Goal: Task Accomplishment & Management: Use online tool/utility

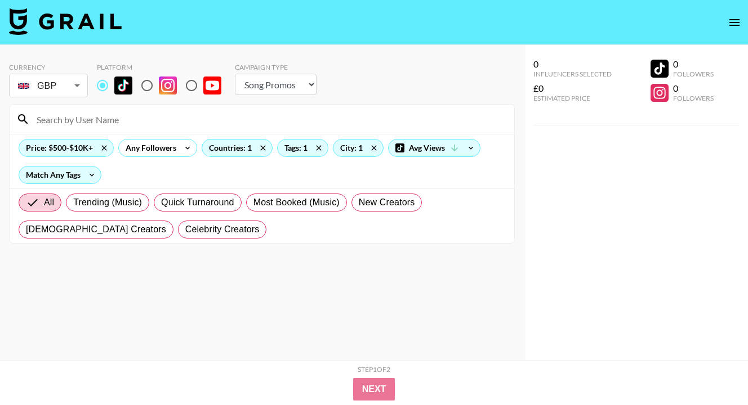
select select "Song"
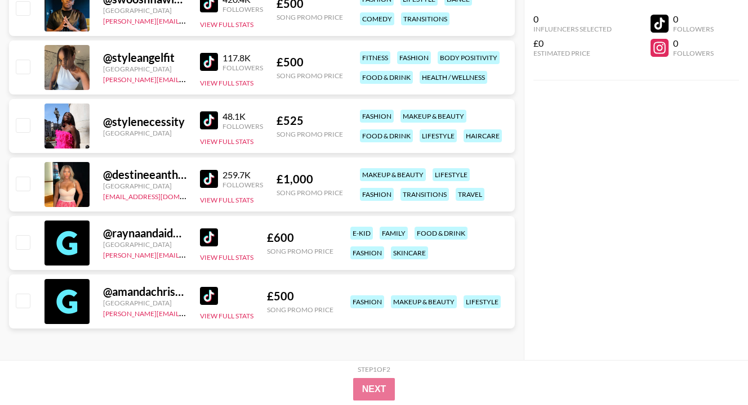
click at [596, 154] on div "0 Influencers Selected £0 Estimated Price 0 Followers 0 Followers" at bounding box center [636, 180] width 224 height 360
click at [737, 323] on div "0 Influencers Selected £0 Estimated Price 0 Followers 0 Followers" at bounding box center [636, 180] width 224 height 360
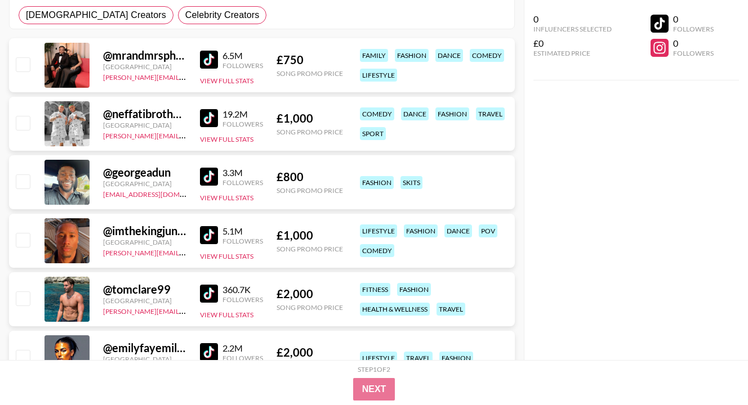
scroll to position [0, 0]
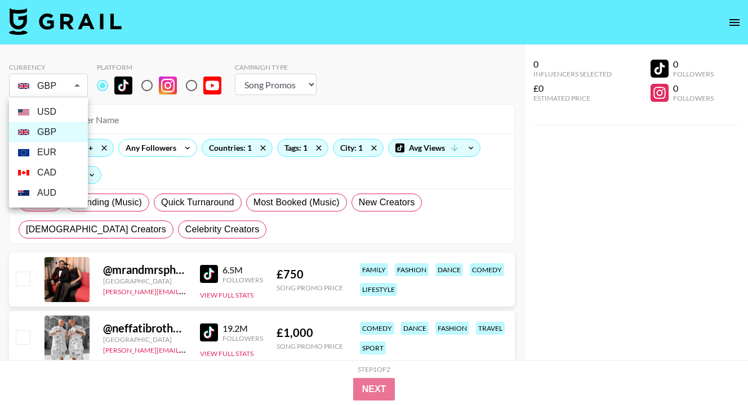
click at [64, 113] on li "USD" at bounding box center [48, 112] width 79 height 20
type input "USD"
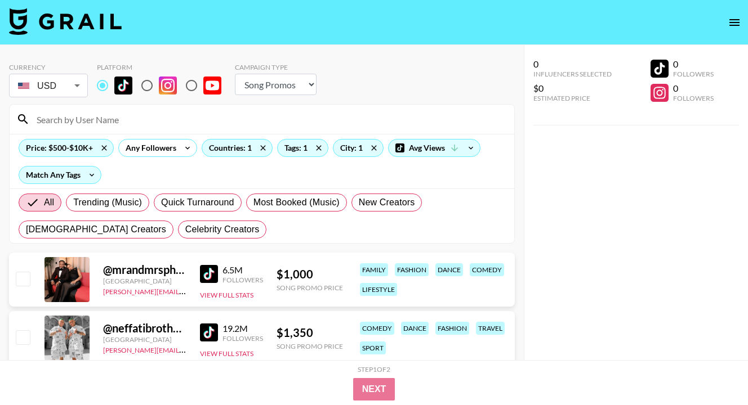
click at [264, 108] on div at bounding box center [262, 119] width 505 height 29
click at [103, 147] on icon at bounding box center [103, 147] width 5 height 5
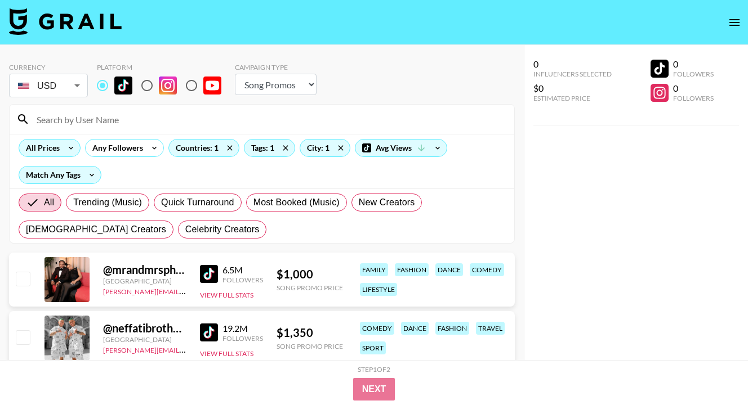
click at [57, 146] on div "All Prices" at bounding box center [40, 148] width 43 height 17
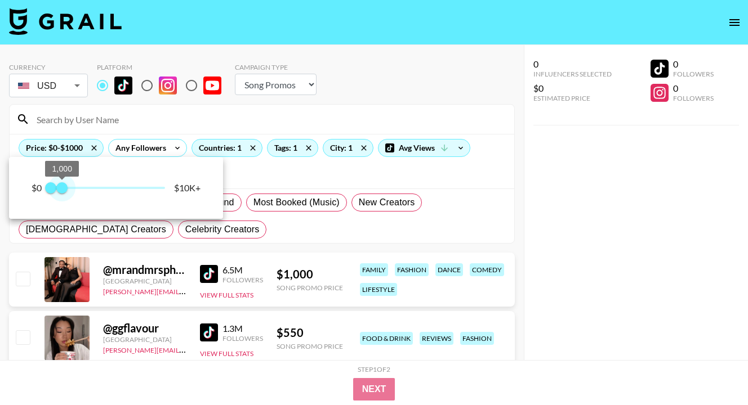
drag, startPoint x: 171, startPoint y: 187, endPoint x: 61, endPoint y: 188, distance: 109.8
click at [61, 188] on span "1,000" at bounding box center [61, 187] width 11 height 11
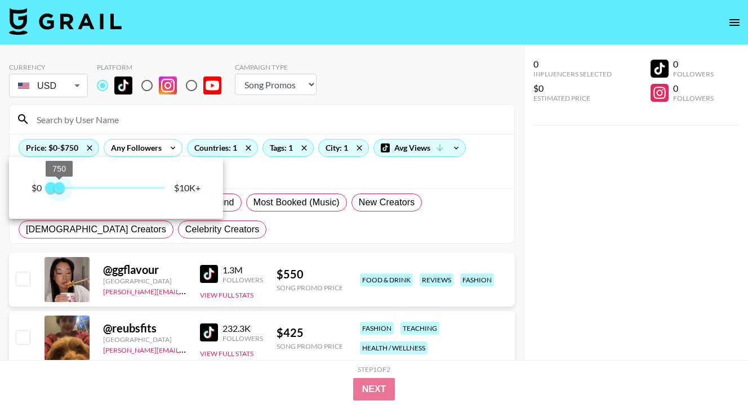
type input "1000"
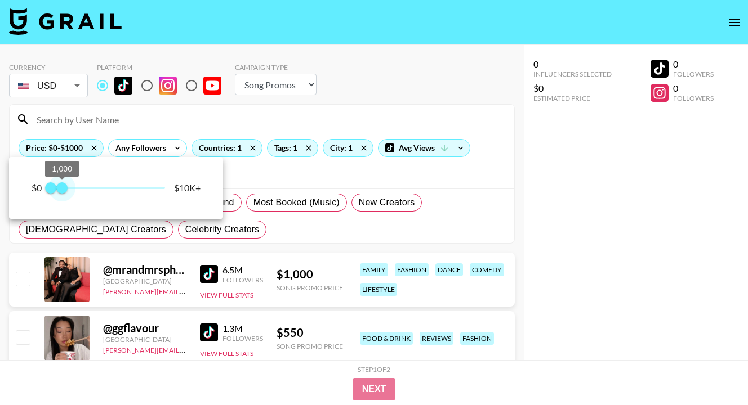
click at [63, 188] on span "1,000" at bounding box center [61, 187] width 11 height 11
click at [279, 175] on div at bounding box center [374, 202] width 748 height 405
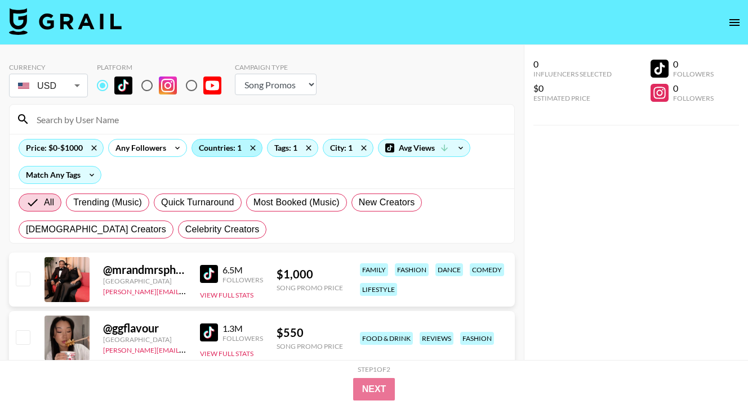
click at [236, 155] on div "Countries: 1" at bounding box center [227, 148] width 70 height 17
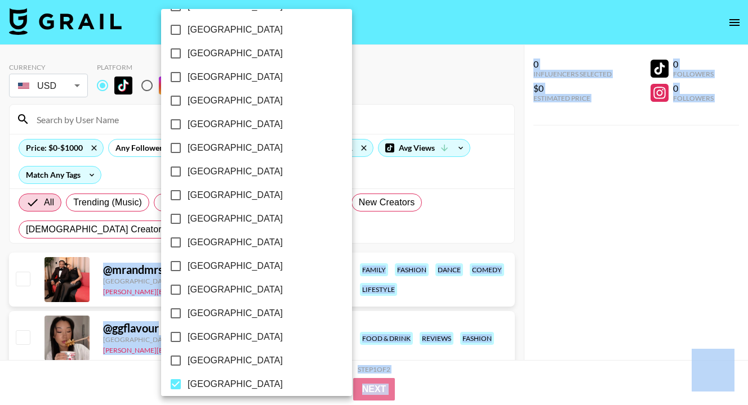
scroll to position [908, 0]
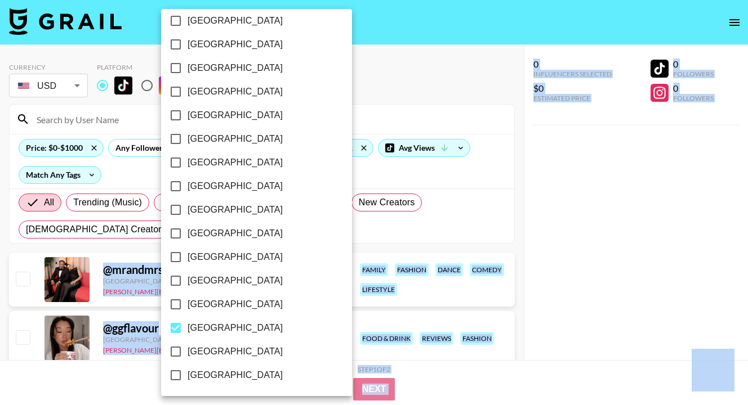
drag, startPoint x: 255, startPoint y: 320, endPoint x: 249, endPoint y: 416, distance: 96.5
click at [177, 324] on input "[GEOGRAPHIC_DATA]" at bounding box center [176, 328] width 24 height 24
checkbox input "false"
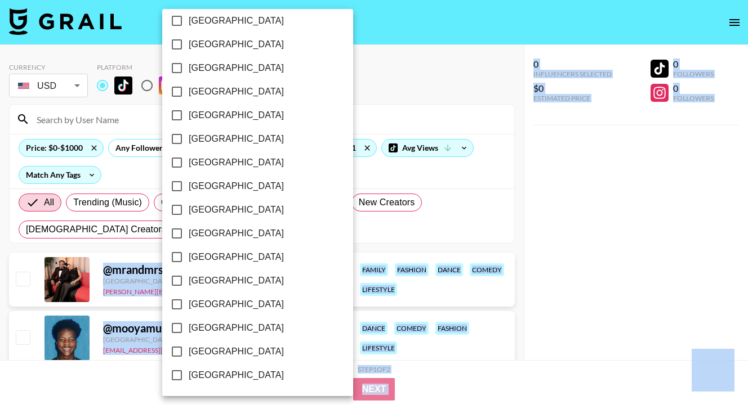
click at [176, 351] on input "[GEOGRAPHIC_DATA]" at bounding box center [177, 352] width 24 height 24
checkbox input "true"
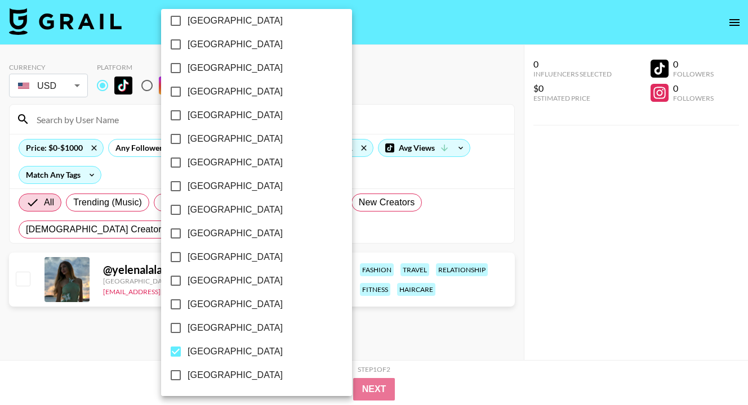
click at [403, 225] on div at bounding box center [374, 202] width 748 height 405
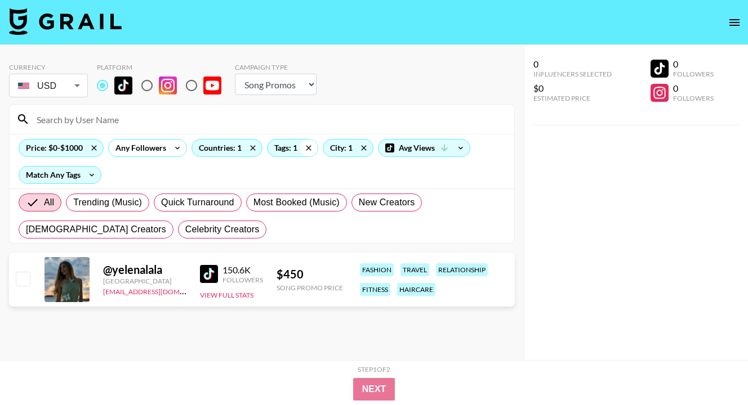
click at [314, 150] on icon at bounding box center [309, 148] width 18 height 17
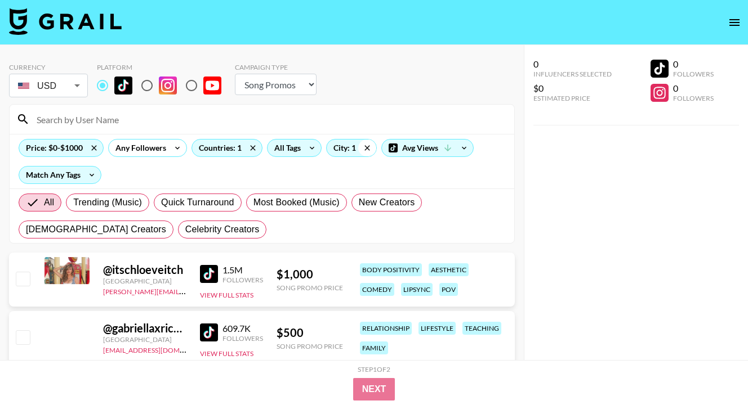
click at [366, 148] on icon at bounding box center [367, 148] width 18 height 17
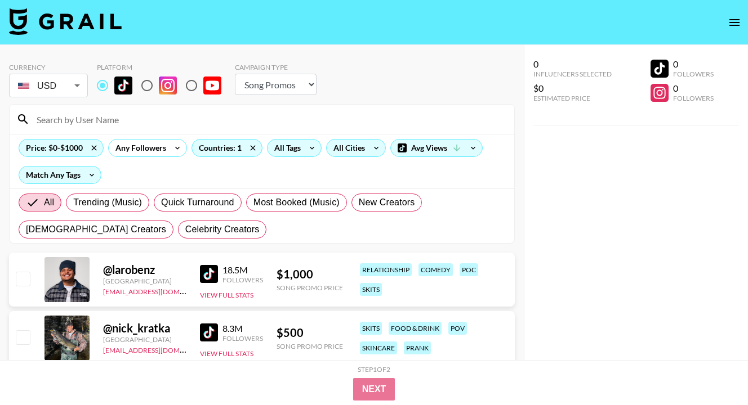
click at [511, 192] on div "All Trending (Music) Quick Turnaround Most Booked (Music) New Creators [DEMOGRA…" at bounding box center [262, 216] width 505 height 55
click at [579, 198] on div "0 Influencers Selected $0 Estimated Price 0 Followers 0 Followers" at bounding box center [636, 225] width 224 height 360
click at [474, 148] on icon at bounding box center [473, 148] width 5 height 3
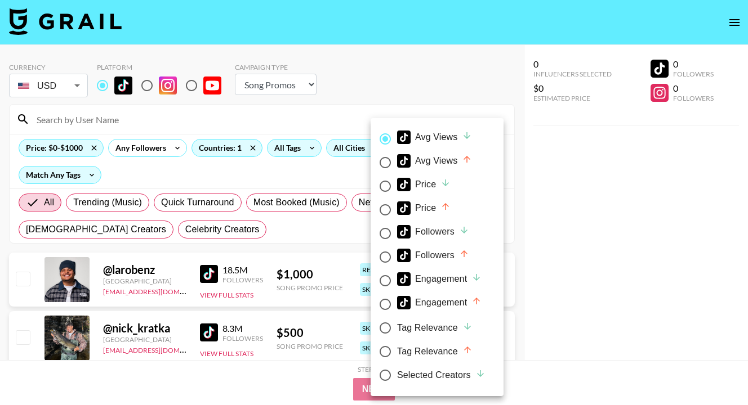
click at [449, 160] on div "Avg Views" at bounding box center [434, 161] width 75 height 14
click at [397, 160] on input "Avg Views" at bounding box center [385, 163] width 24 height 24
radio input "true"
radio input "false"
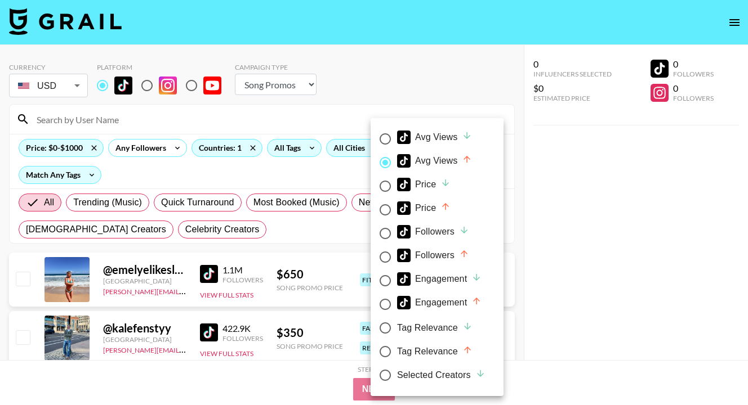
click at [523, 181] on div at bounding box center [374, 202] width 748 height 405
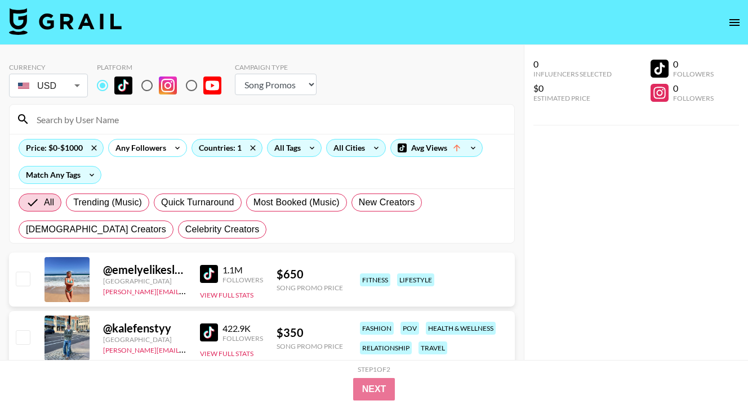
click at [220, 270] on link at bounding box center [211, 274] width 23 height 18
click at [211, 334] on img at bounding box center [209, 333] width 18 height 18
click at [556, 230] on div "0 Influencers Selected $0 Estimated Price 0 Followers 0 Followers" at bounding box center [636, 225] width 224 height 360
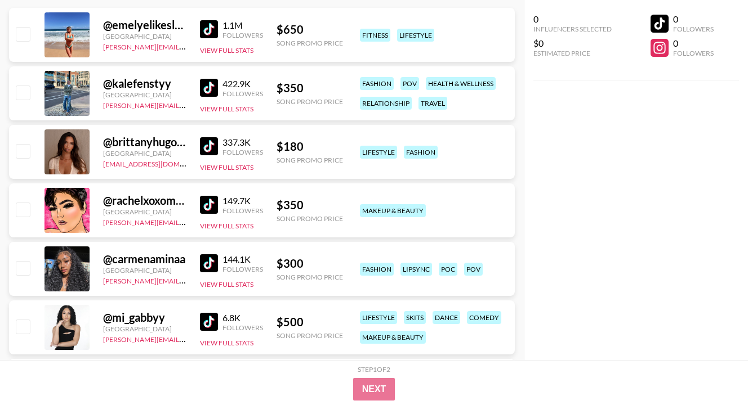
scroll to position [248, 0]
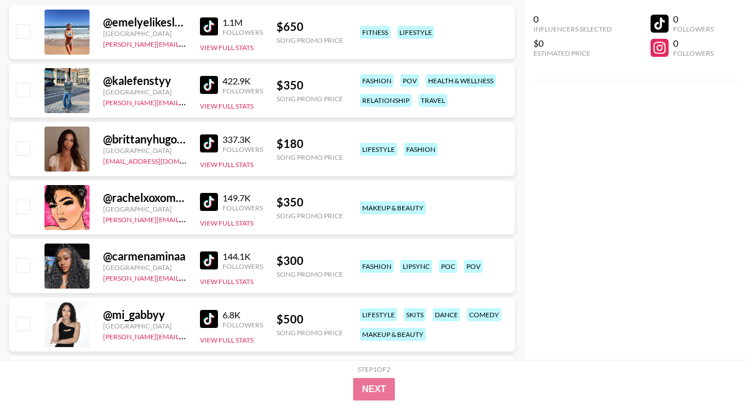
click at [206, 144] on img at bounding box center [209, 144] width 18 height 18
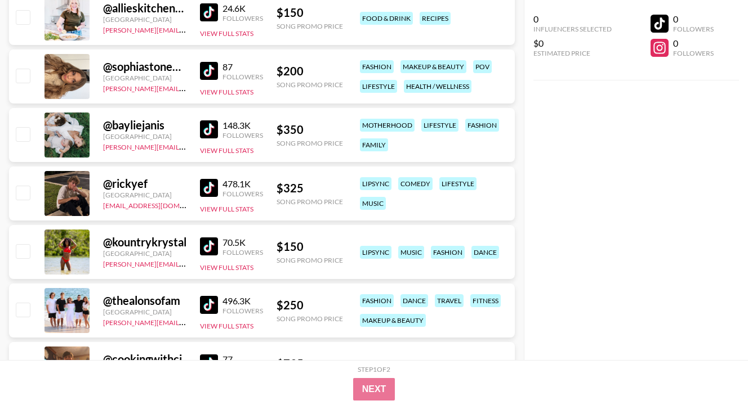
scroll to position [1509, 0]
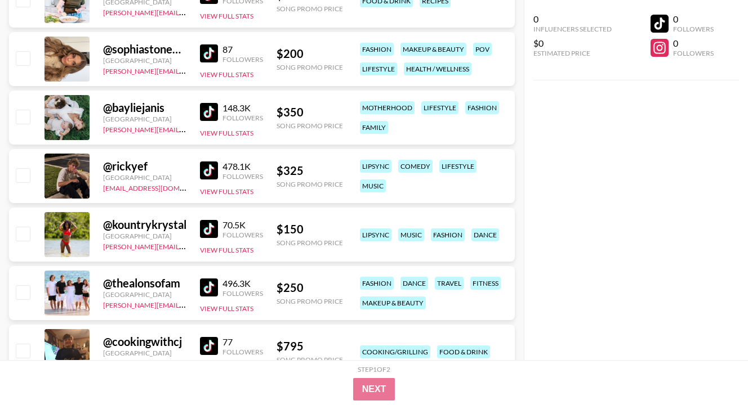
click at [198, 169] on div "@ rickyef [GEOGRAPHIC_DATA] [EMAIL_ADDRESS][DOMAIN_NAME] 478.1K Followers View …" at bounding box center [262, 176] width 506 height 54
click at [205, 172] on img at bounding box center [209, 171] width 18 height 18
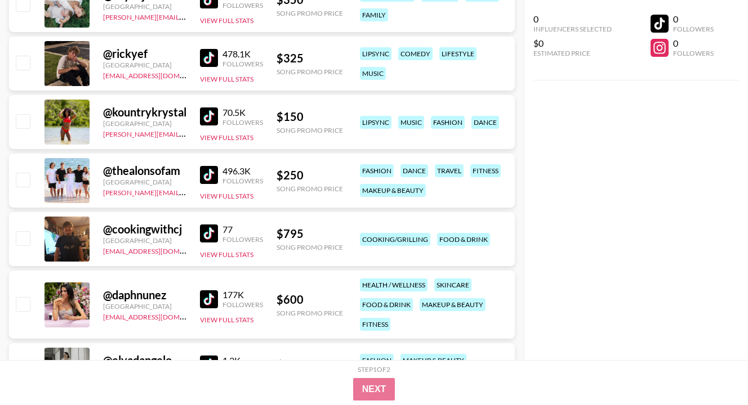
scroll to position [1644, 0]
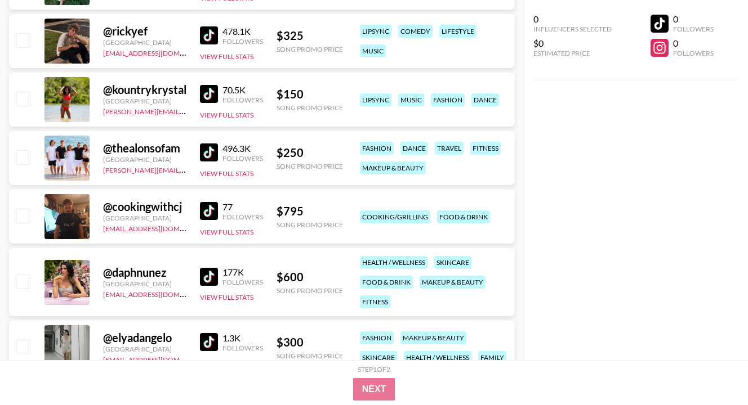
click at [211, 150] on img at bounding box center [209, 153] width 18 height 18
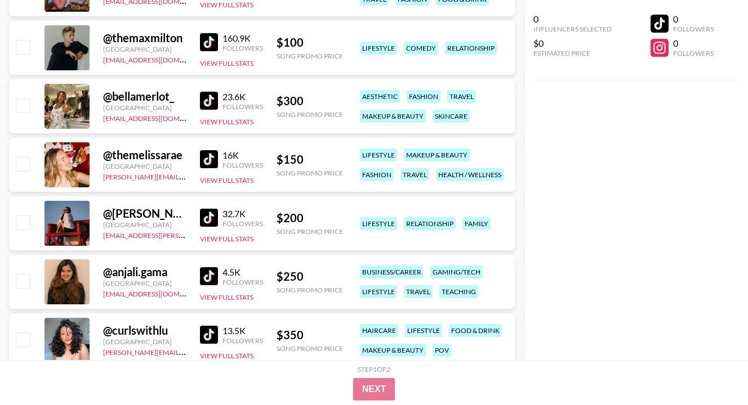
scroll to position [3919, 0]
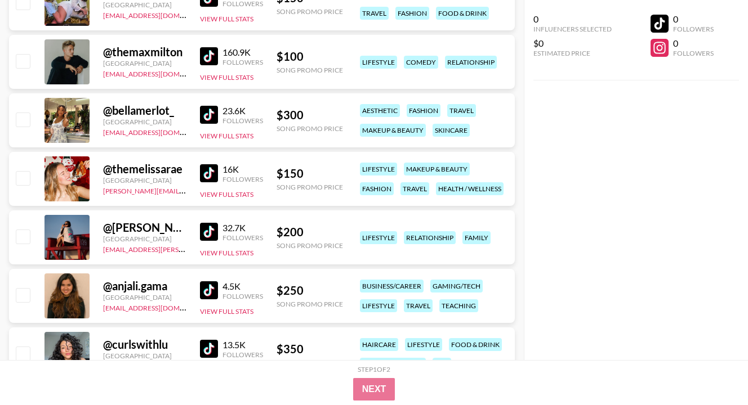
click at [208, 55] on img at bounding box center [209, 56] width 18 height 18
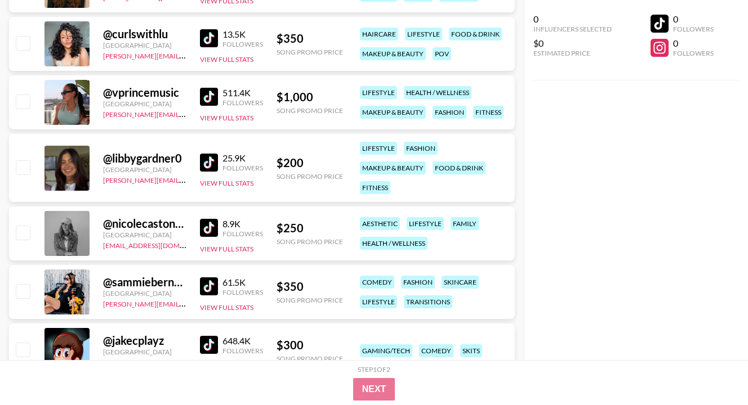
scroll to position [4234, 0]
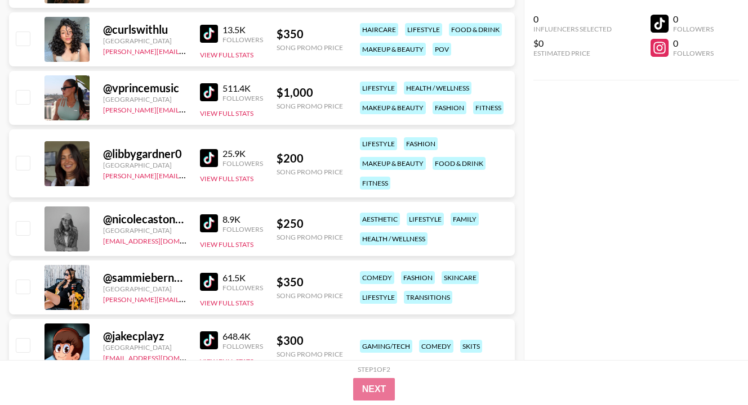
click at [212, 96] on img at bounding box center [209, 92] width 18 height 18
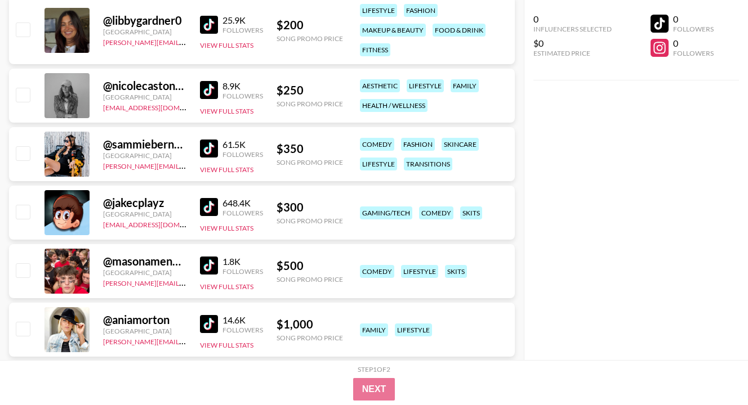
scroll to position [4370, 0]
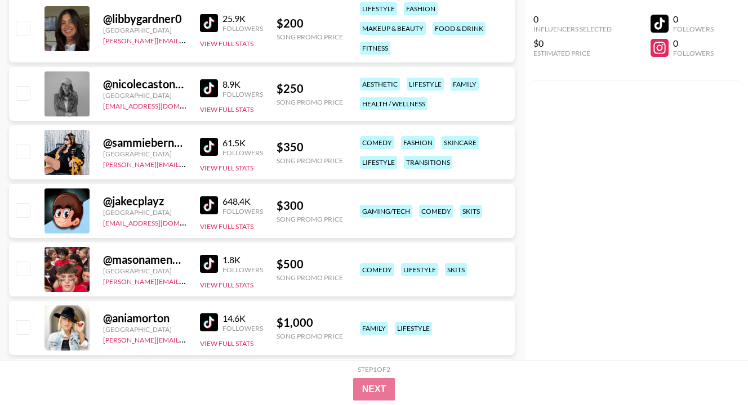
click at [211, 208] on img at bounding box center [209, 206] width 18 height 18
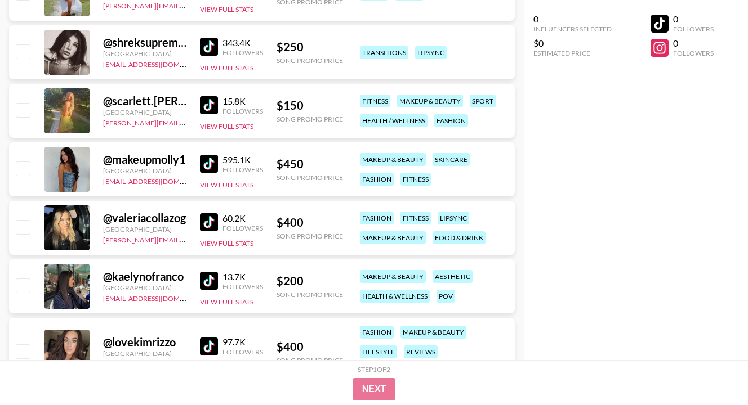
scroll to position [4775, 0]
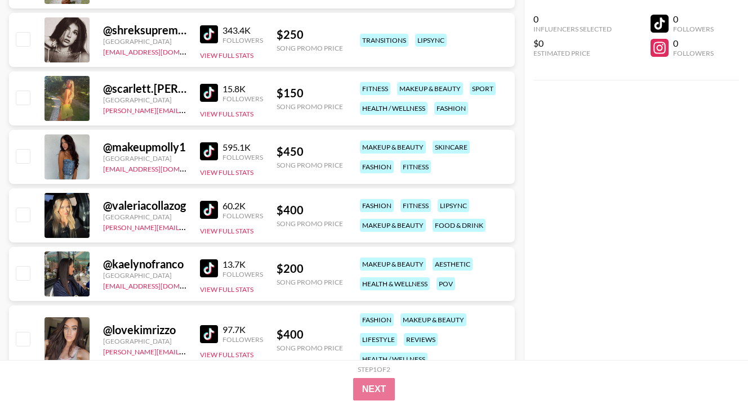
click at [209, 154] on img at bounding box center [209, 151] width 18 height 18
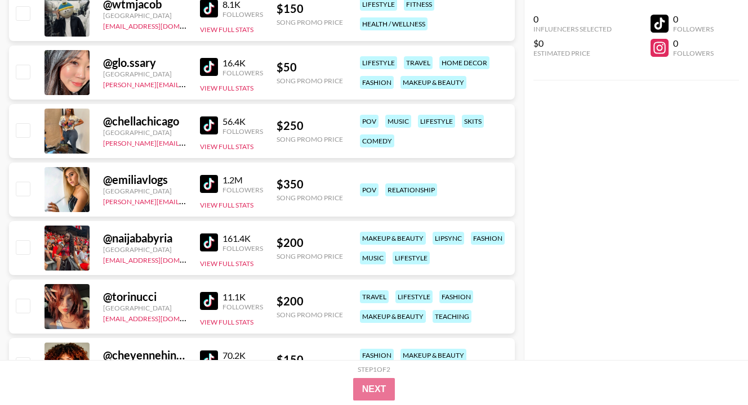
scroll to position [5225, 0]
click at [224, 180] on div "1.2M" at bounding box center [242, 179] width 41 height 11
click at [215, 180] on img at bounding box center [209, 184] width 18 height 18
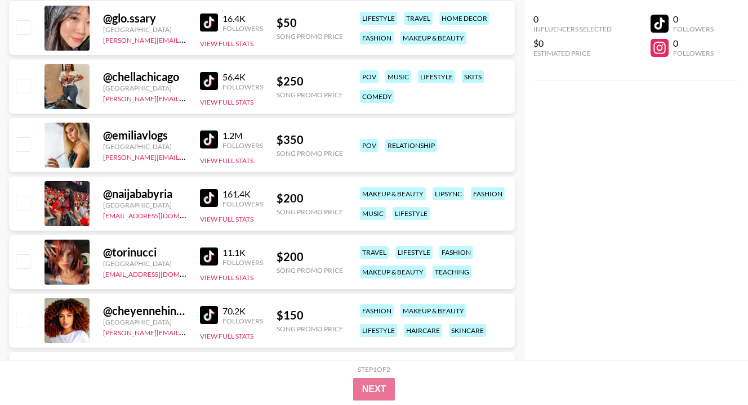
scroll to position [5270, 0]
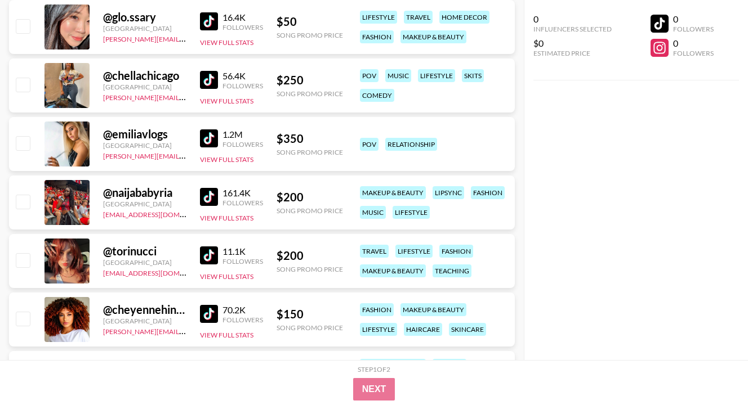
click at [217, 192] on img at bounding box center [209, 197] width 18 height 18
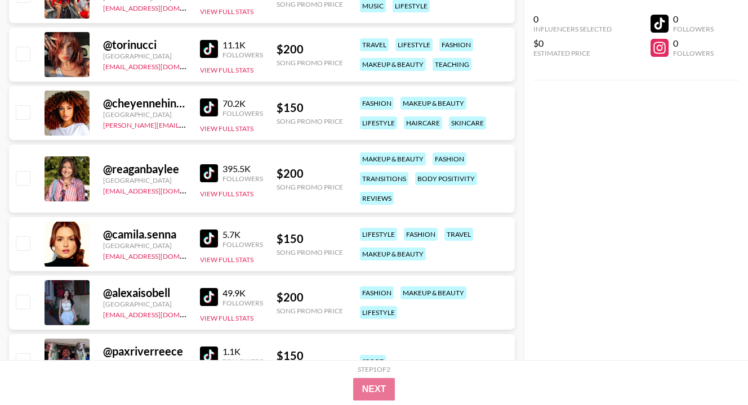
scroll to position [5496, 0]
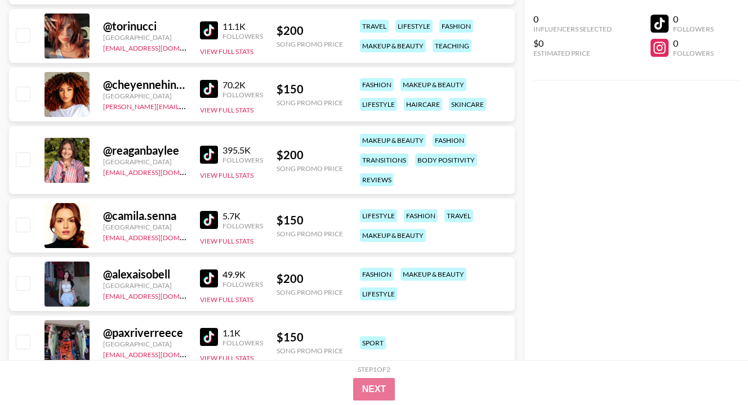
click at [212, 164] on div "395.5K Followers" at bounding box center [231, 155] width 63 height 20
click at [212, 156] on img at bounding box center [209, 155] width 18 height 18
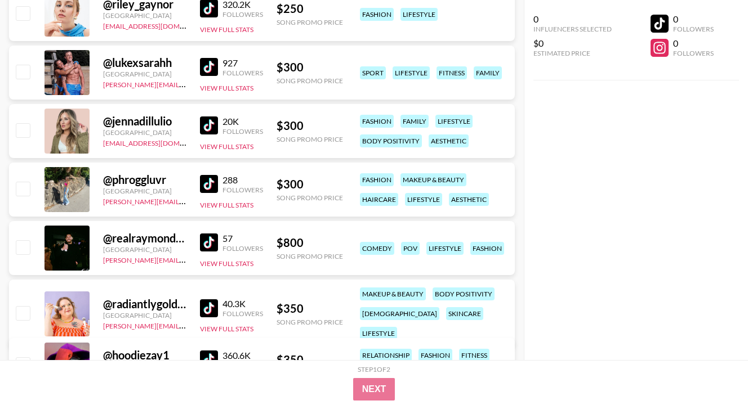
scroll to position [5924, 0]
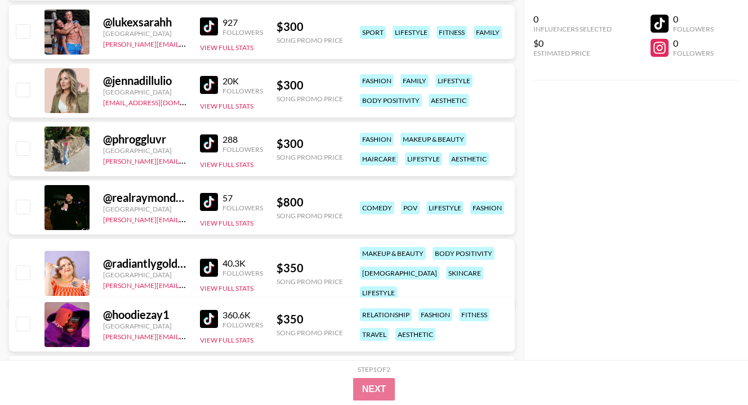
click at [195, 323] on div "@ hoodiezay1 [GEOGRAPHIC_DATA] [PERSON_NAME][EMAIL_ADDRESS][DOMAIN_NAME] 360.6K…" at bounding box center [262, 325] width 506 height 54
click at [210, 323] on img at bounding box center [209, 319] width 18 height 18
click at [729, 104] on div "0 Influencers Selected $0 Estimated Price 0 Followers 0 Followers" at bounding box center [636, 180] width 224 height 360
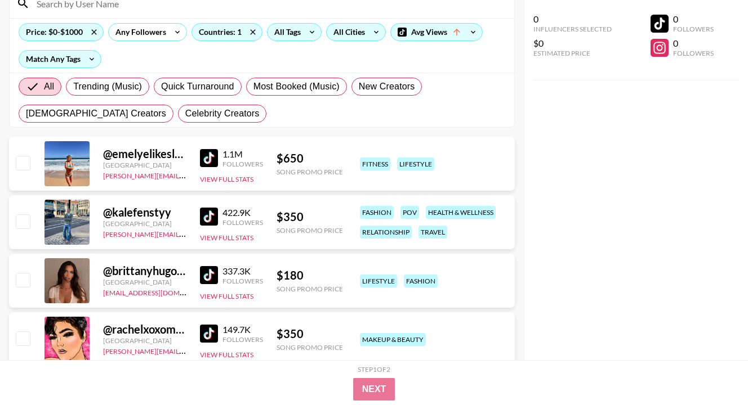
scroll to position [0, 0]
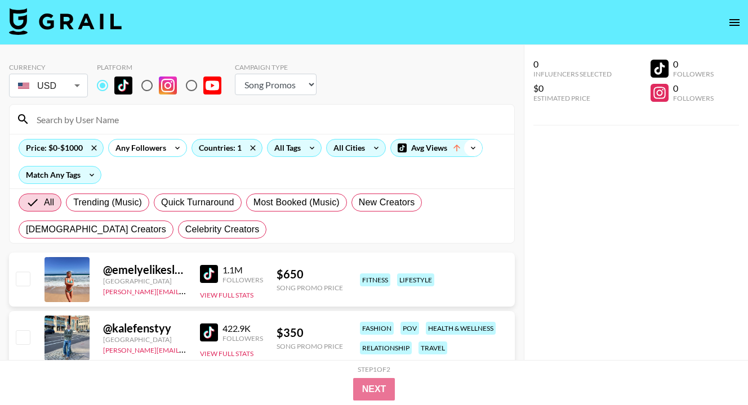
click at [476, 155] on icon at bounding box center [473, 148] width 18 height 17
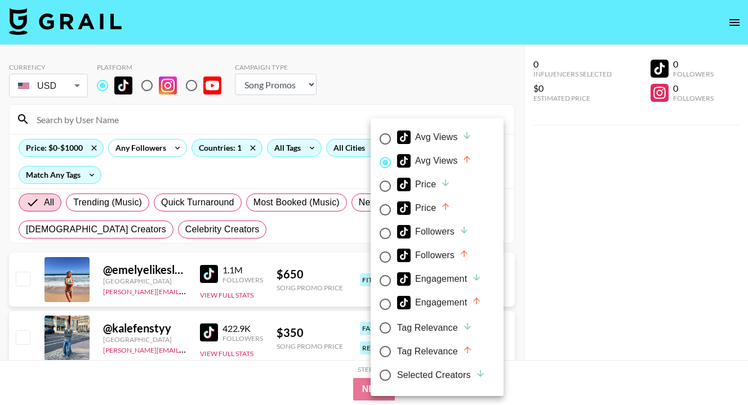
click at [438, 304] on div "Engagement" at bounding box center [439, 303] width 84 height 14
click at [397, 304] on input "Engagement" at bounding box center [385, 305] width 24 height 24
radio input "true"
radio input "false"
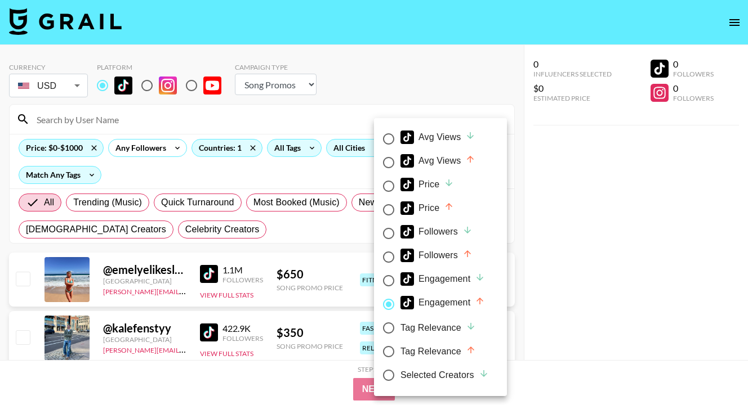
click at [392, 283] on input "Engagement" at bounding box center [389, 281] width 24 height 24
radio input "true"
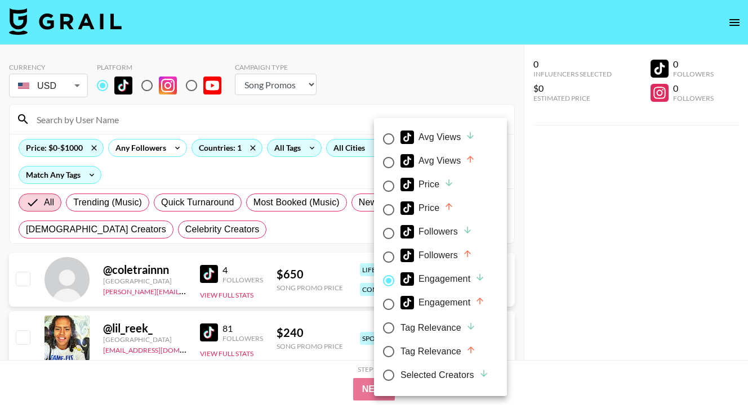
click at [440, 301] on div "Engagement" at bounding box center [442, 303] width 84 height 14
click at [400, 301] on input "Engagement" at bounding box center [389, 305] width 24 height 24
radio input "true"
radio input "false"
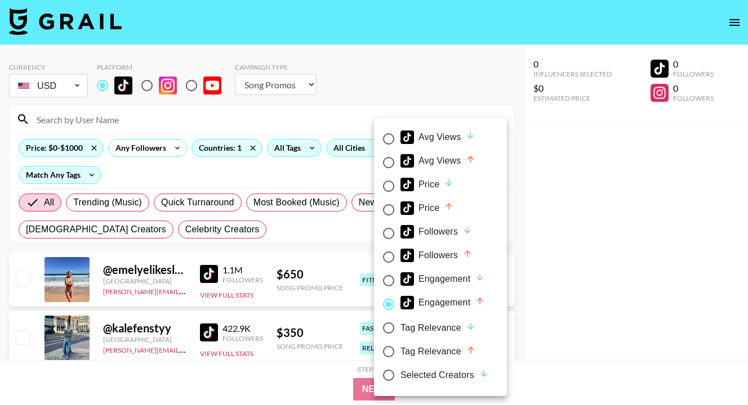
click at [446, 140] on div "Avg Views" at bounding box center [437, 138] width 75 height 14
click at [400, 140] on input "Avg Views" at bounding box center [389, 139] width 24 height 24
radio input "true"
radio input "false"
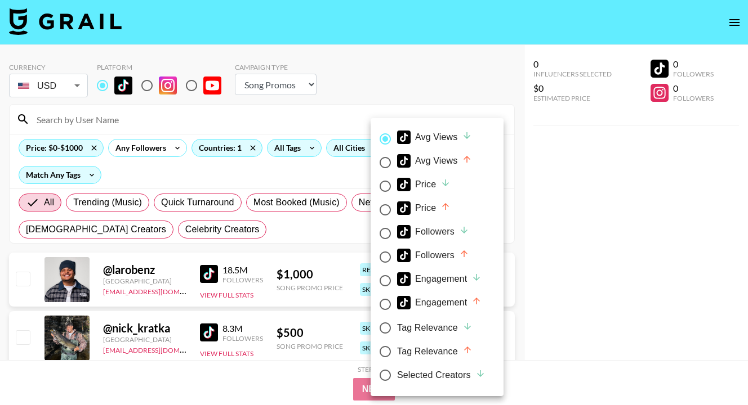
click at [545, 181] on div at bounding box center [374, 202] width 748 height 405
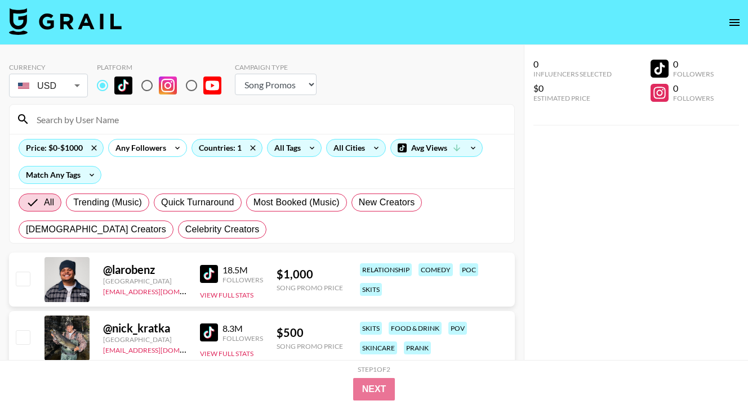
click at [282, 229] on div "All Trending (Music) Quick Turnaround Most Booked (Music) New Creators [DEMOGRA…" at bounding box center [261, 216] width 491 height 54
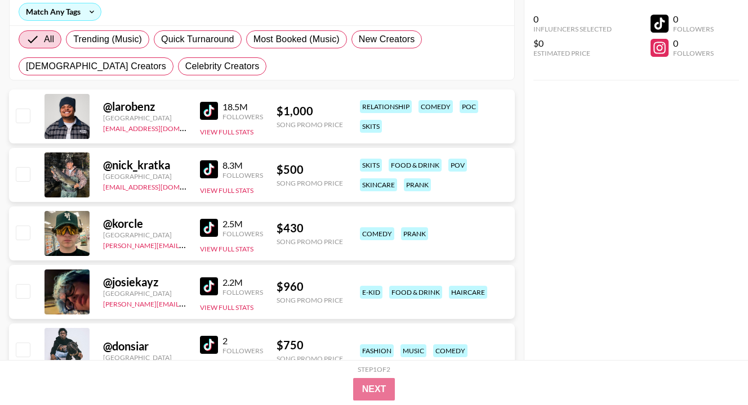
scroll to position [180, 0]
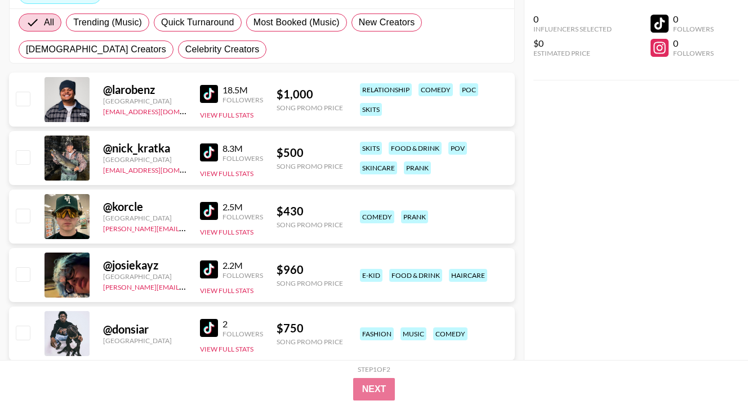
click at [211, 211] on img at bounding box center [209, 211] width 18 height 18
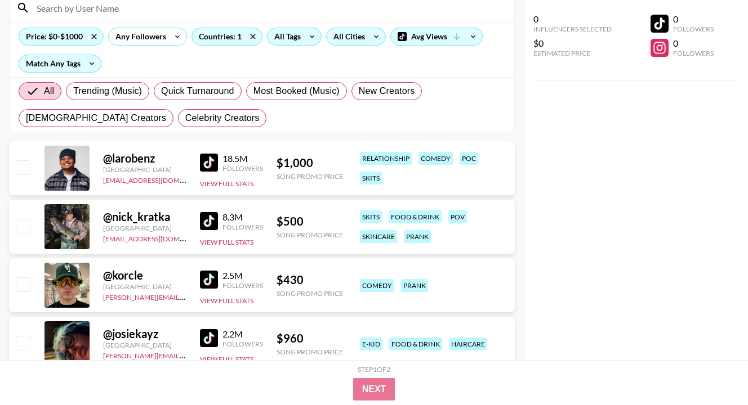
scroll to position [90, 0]
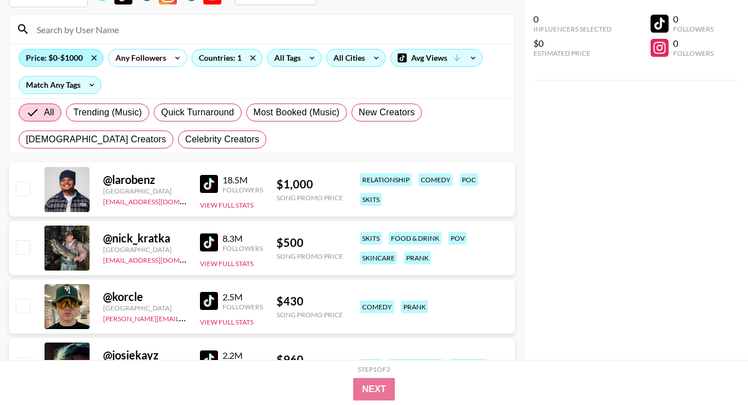
click at [79, 57] on div "Price: $0-$1000" at bounding box center [61, 58] width 84 height 17
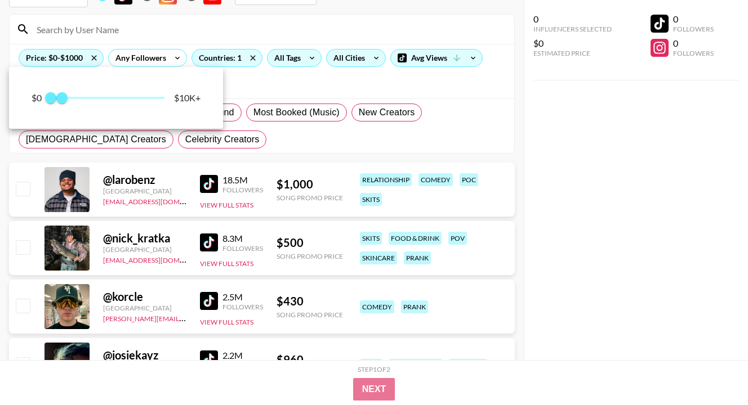
click at [316, 82] on div at bounding box center [374, 202] width 748 height 405
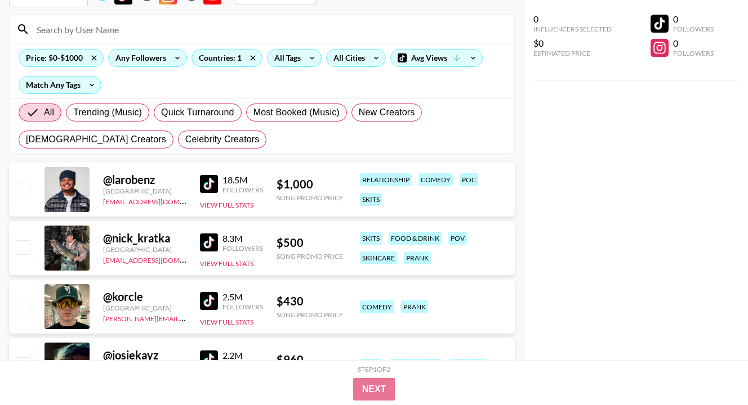
click at [167, 57] on div "Any Followers" at bounding box center [139, 58] width 60 height 17
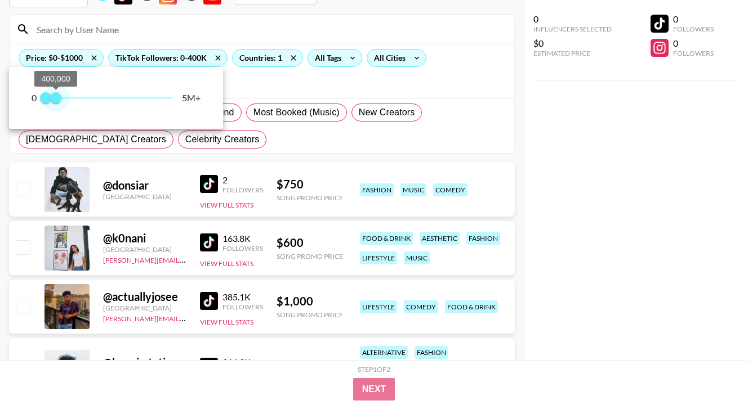
type input "500000"
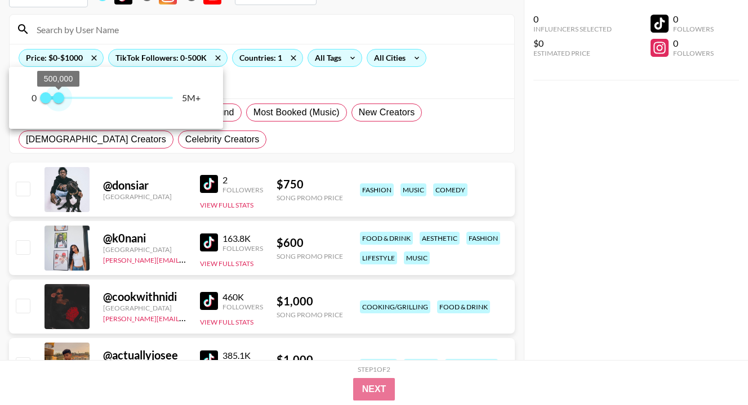
drag, startPoint x: 174, startPoint y: 97, endPoint x: 58, endPoint y: 97, distance: 116.0
click at [58, 97] on span "500,000" at bounding box center [58, 97] width 11 height 11
click at [294, 78] on div at bounding box center [374, 202] width 748 height 405
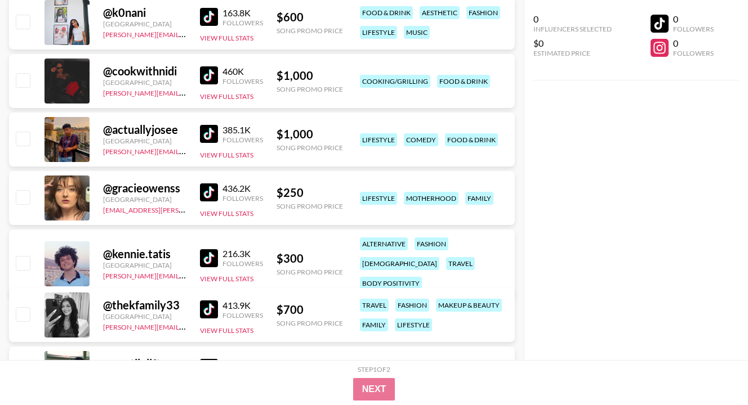
scroll to position [338, 0]
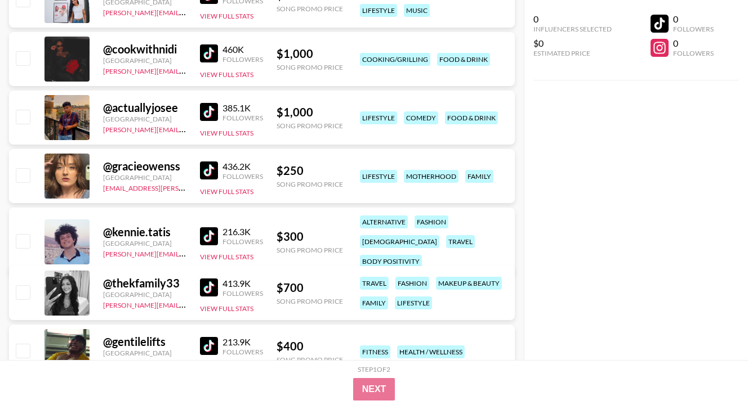
click at [213, 174] on img at bounding box center [209, 171] width 18 height 18
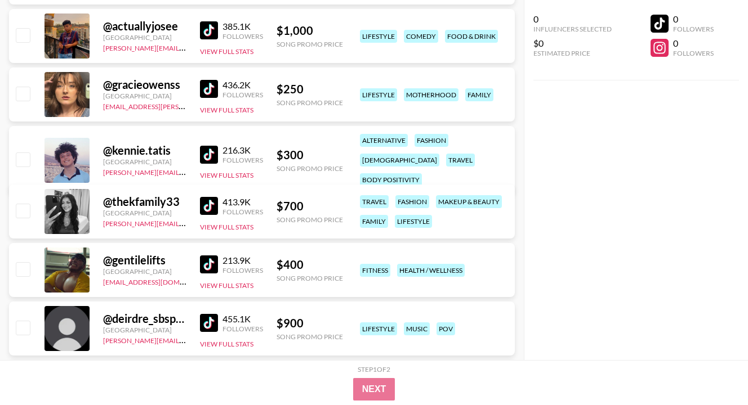
scroll to position [428, 0]
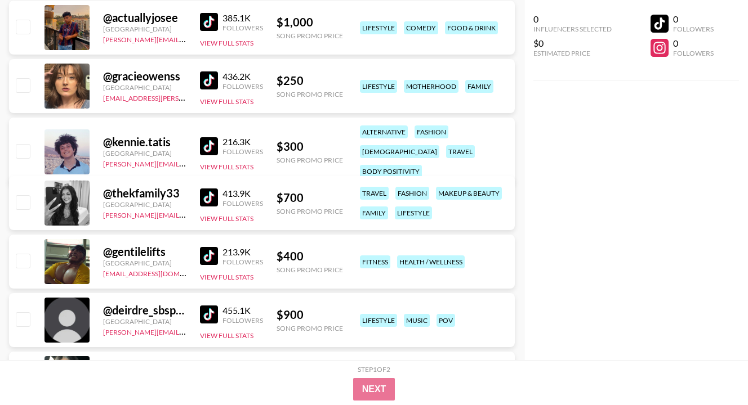
click at [209, 140] on img at bounding box center [209, 146] width 18 height 18
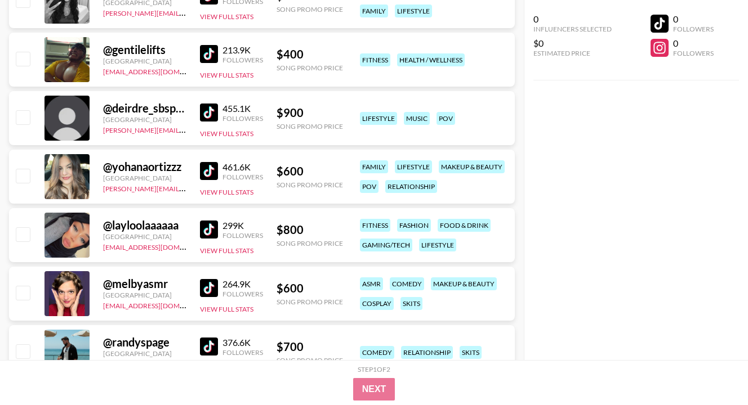
scroll to position [631, 0]
click at [206, 169] on img at bounding box center [209, 171] width 18 height 18
click at [204, 230] on img at bounding box center [209, 229] width 18 height 18
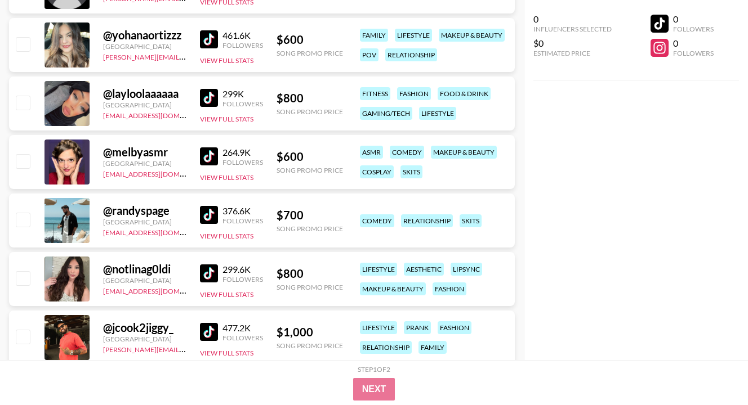
scroll to position [766, 0]
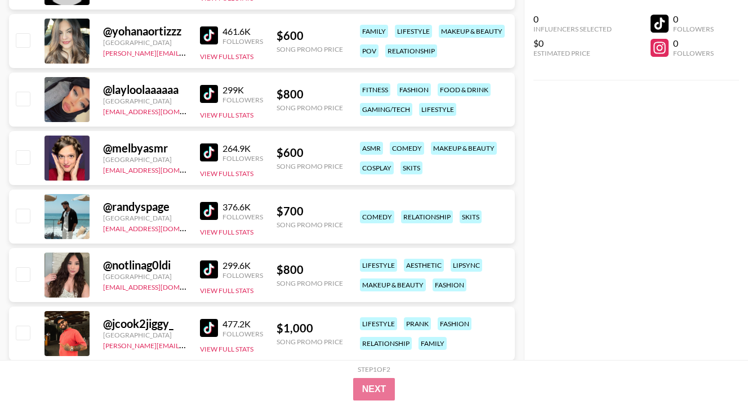
click at [215, 154] on img at bounding box center [209, 153] width 18 height 18
click at [212, 208] on img at bounding box center [209, 211] width 18 height 18
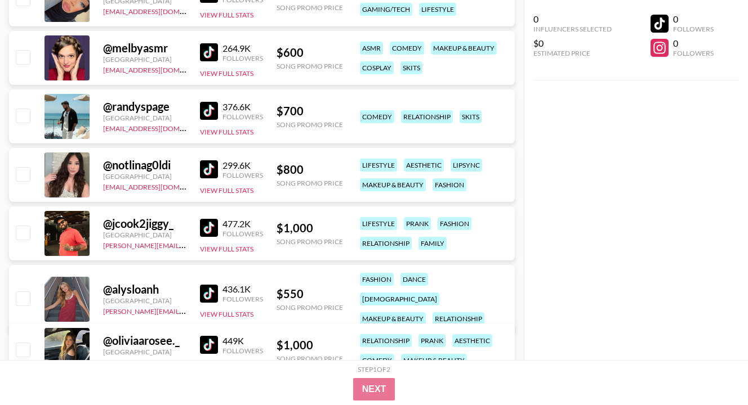
scroll to position [878, 0]
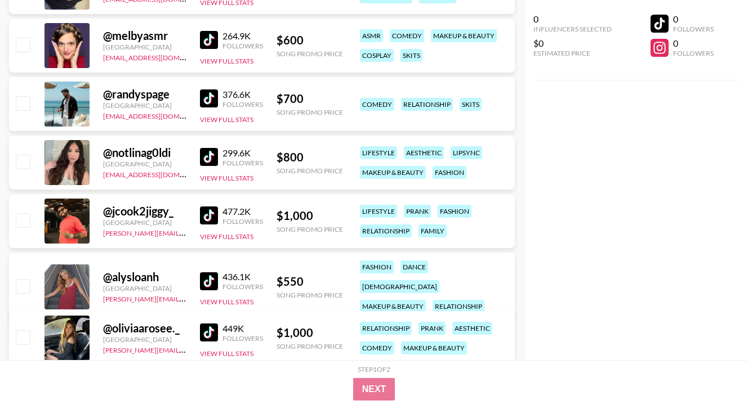
click at [203, 159] on img at bounding box center [209, 157] width 18 height 18
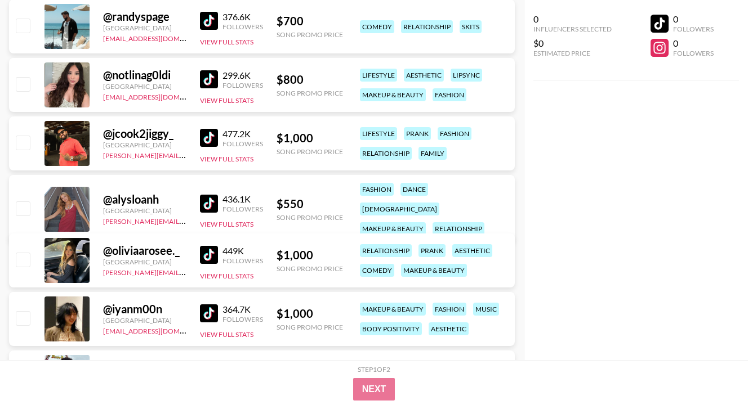
scroll to position [969, 0]
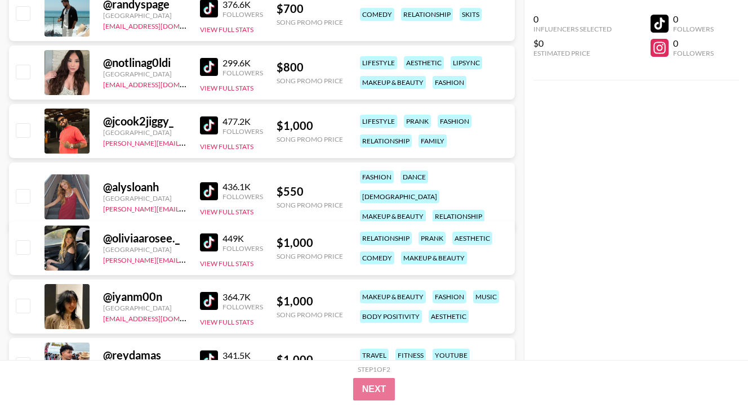
click at [215, 188] on img at bounding box center [209, 191] width 18 height 18
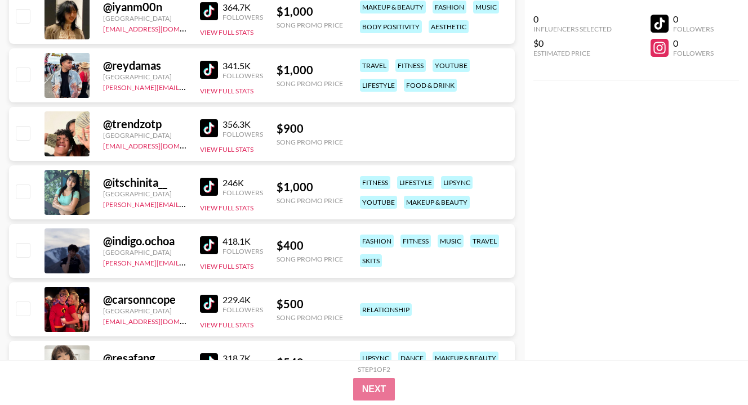
scroll to position [1261, 0]
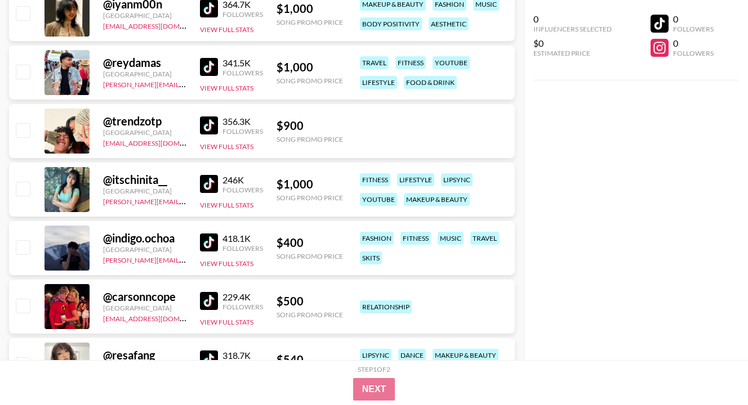
click at [207, 244] on img at bounding box center [209, 243] width 18 height 18
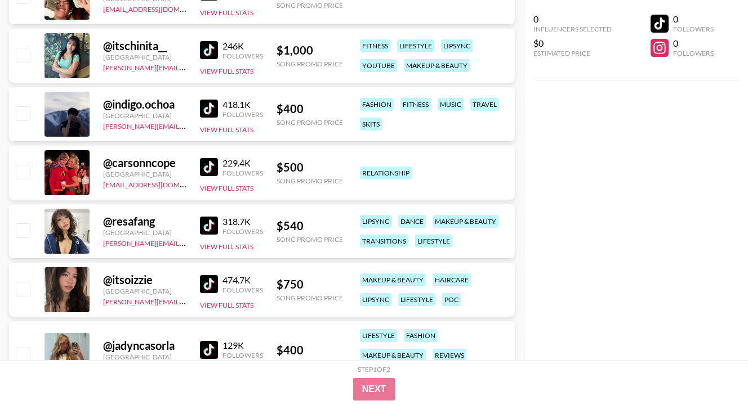
scroll to position [1419, 0]
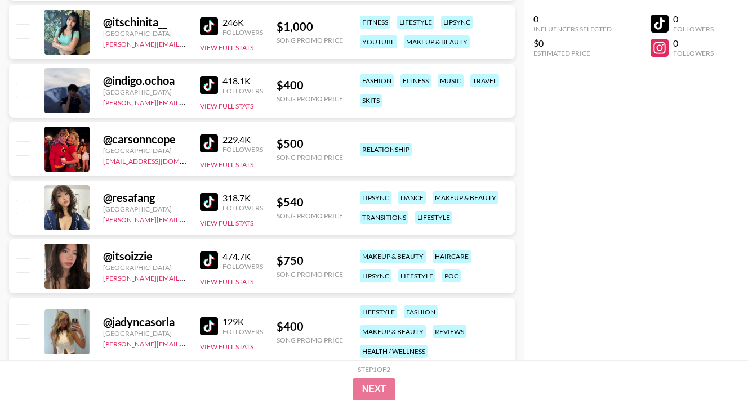
click at [204, 144] on img at bounding box center [209, 144] width 18 height 18
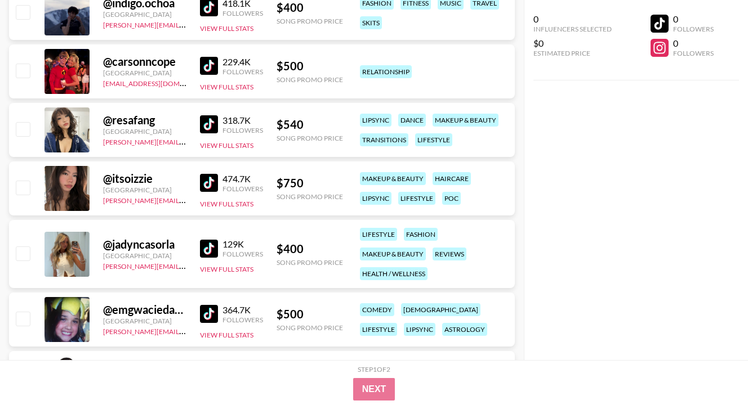
scroll to position [1532, 0]
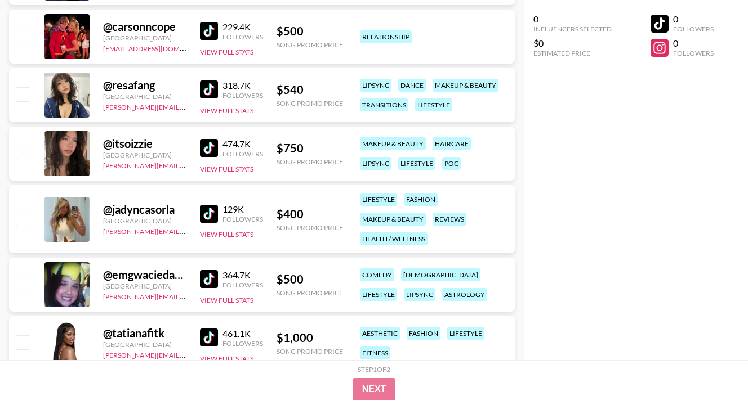
click at [204, 150] on img at bounding box center [209, 148] width 18 height 18
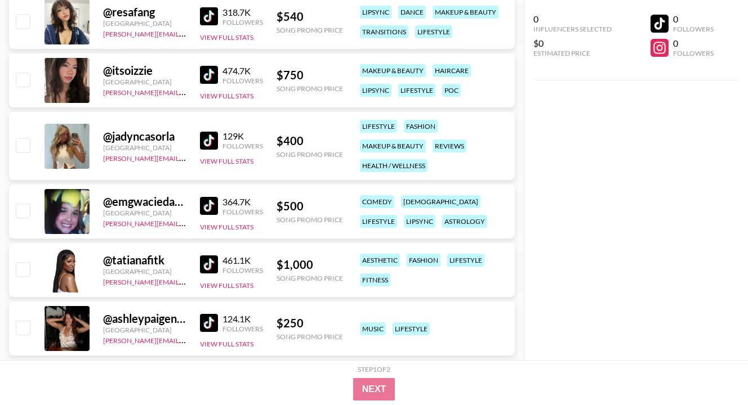
scroll to position [1644, 0]
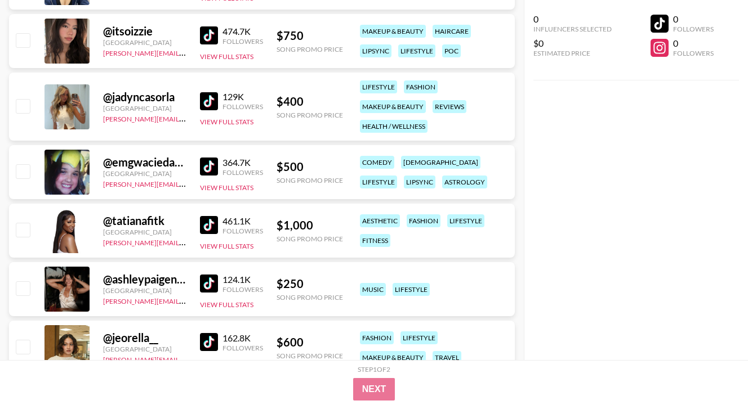
click at [203, 101] on img at bounding box center [209, 101] width 18 height 18
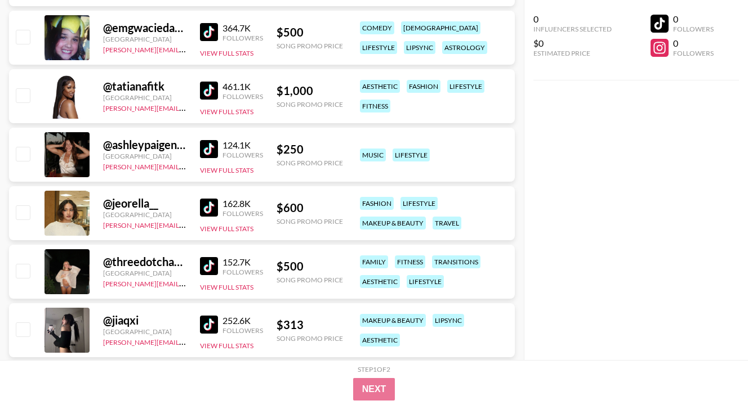
scroll to position [1779, 0]
click at [210, 150] on img at bounding box center [209, 149] width 18 height 18
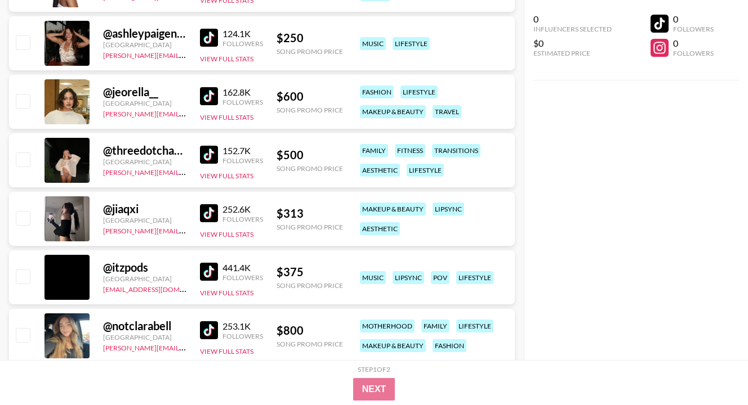
scroll to position [1892, 0]
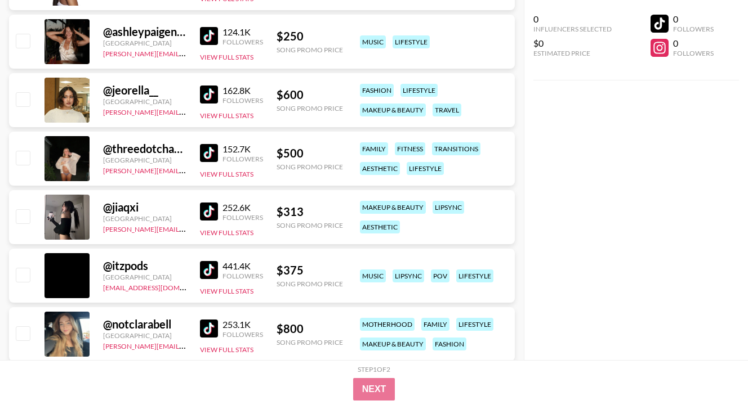
click at [219, 154] on link at bounding box center [211, 153] width 23 height 18
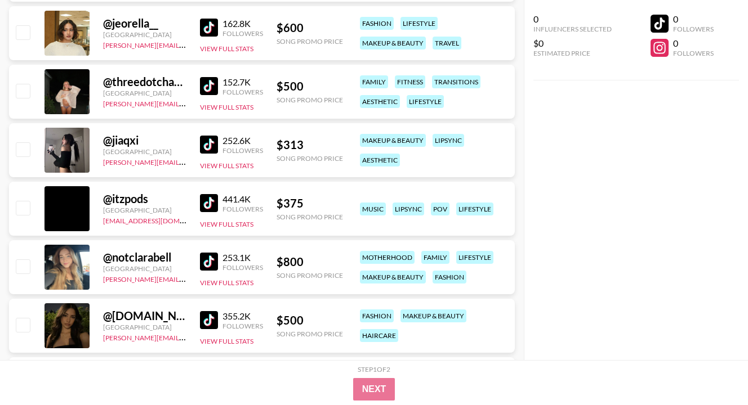
scroll to position [1960, 0]
click at [203, 149] on img at bounding box center [209, 144] width 18 height 18
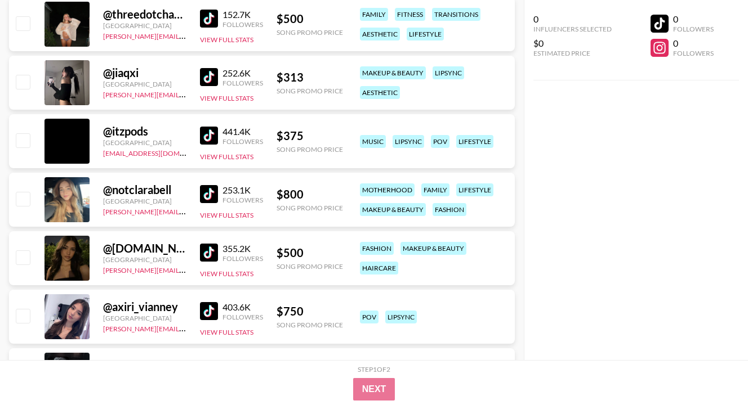
scroll to position [2027, 0]
click at [212, 192] on img at bounding box center [209, 194] width 18 height 18
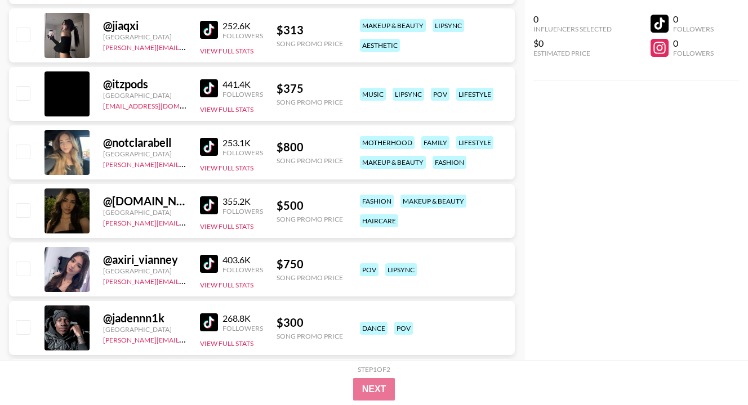
scroll to position [2095, 0]
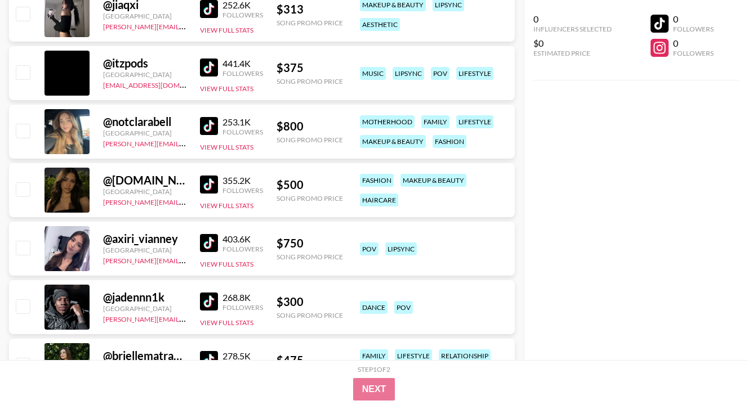
click at [211, 189] on img at bounding box center [209, 185] width 18 height 18
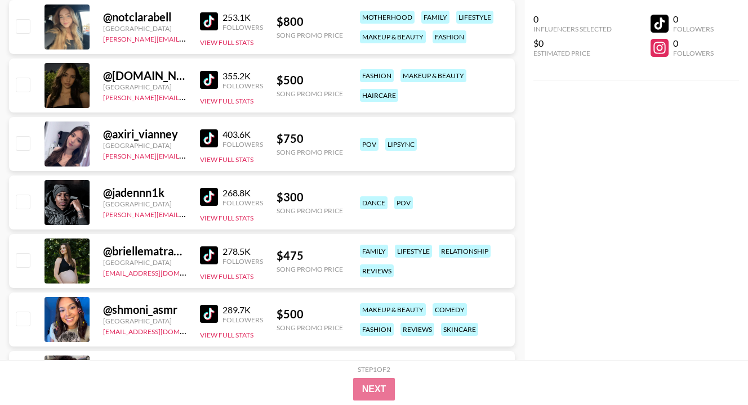
scroll to position [2207, 0]
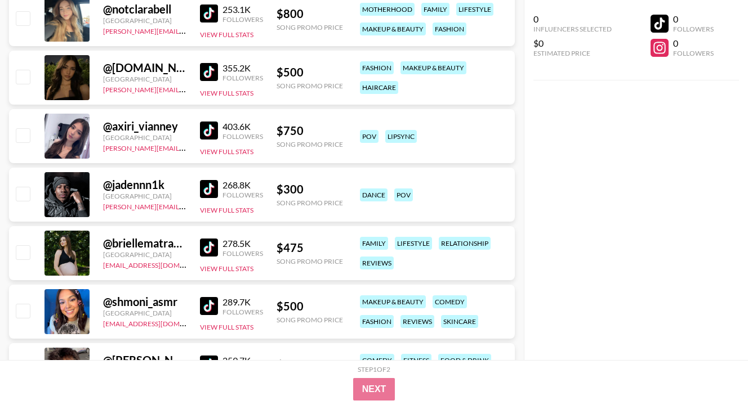
click at [209, 247] on img at bounding box center [209, 248] width 18 height 18
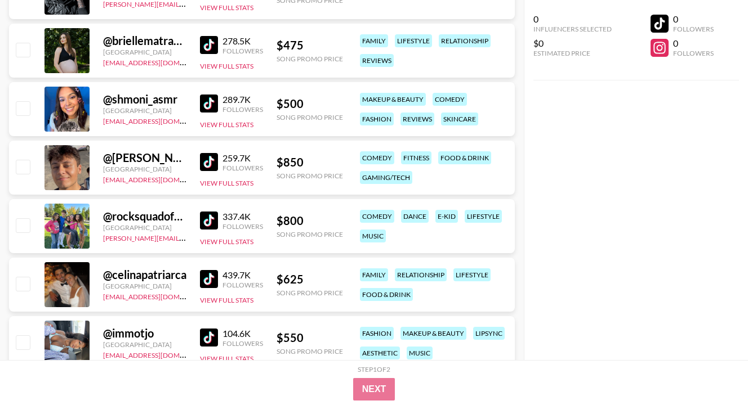
scroll to position [2455, 0]
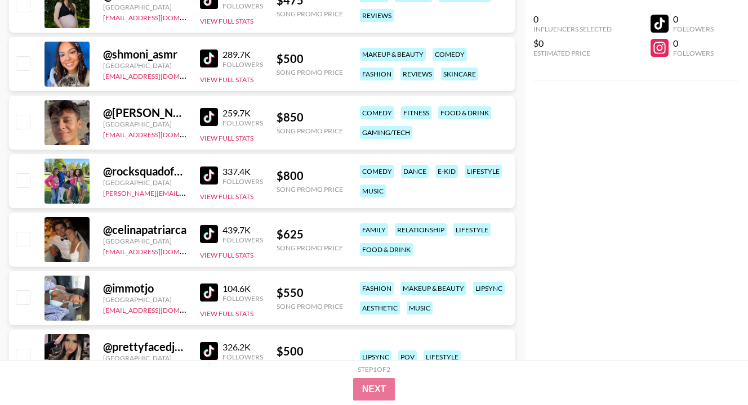
click at [209, 234] on img at bounding box center [209, 234] width 18 height 18
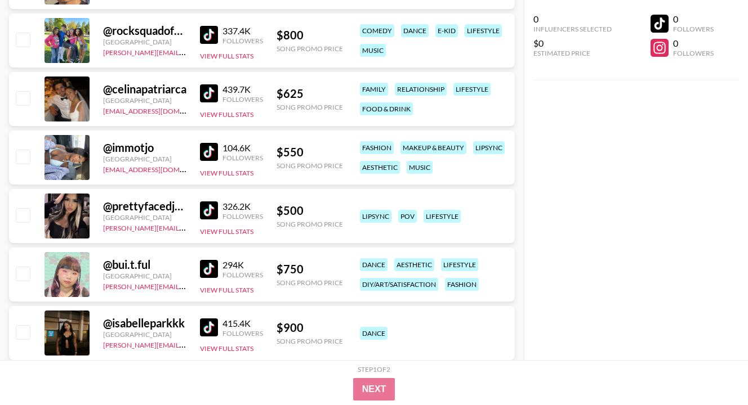
scroll to position [2613, 0]
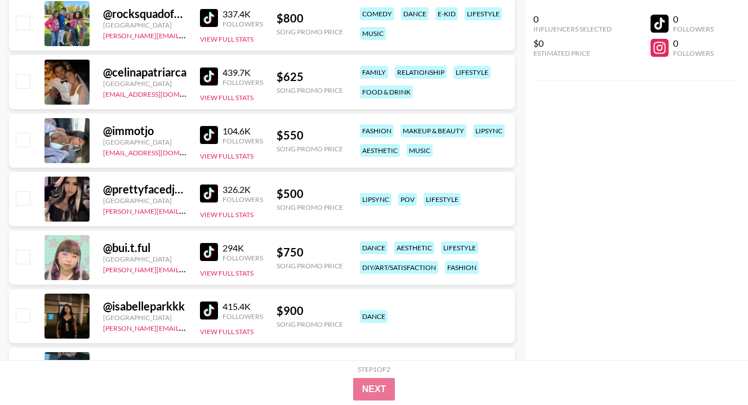
click at [216, 139] on img at bounding box center [209, 135] width 18 height 18
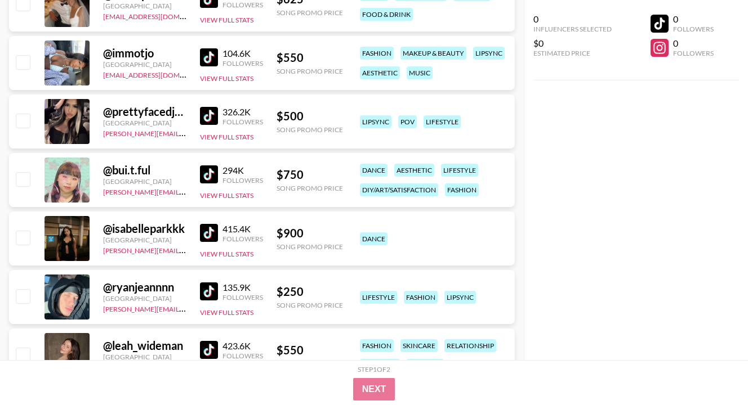
scroll to position [2703, 0]
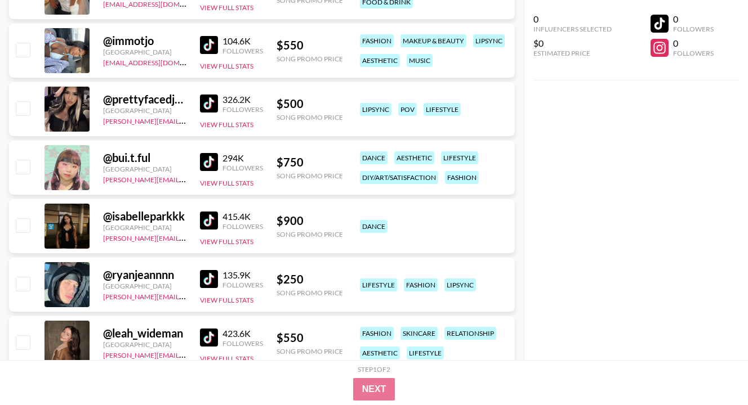
click at [206, 110] on img at bounding box center [209, 104] width 18 height 18
click at [211, 281] on img at bounding box center [209, 279] width 18 height 18
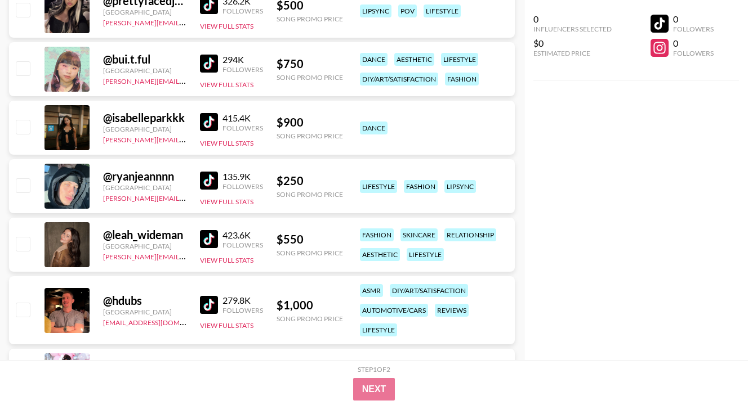
scroll to position [2815, 0]
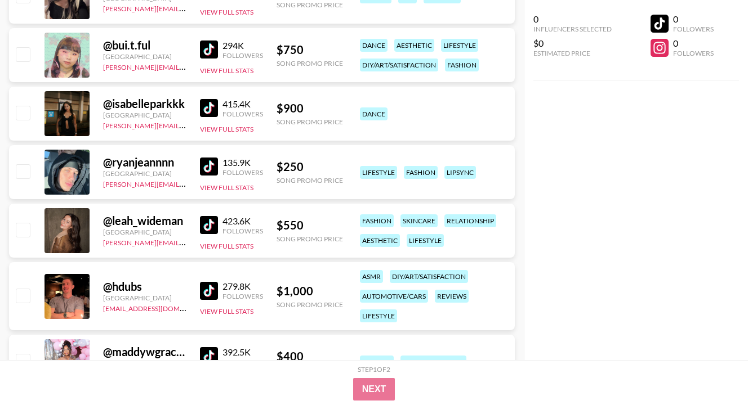
click at [200, 228] on img at bounding box center [209, 225] width 18 height 18
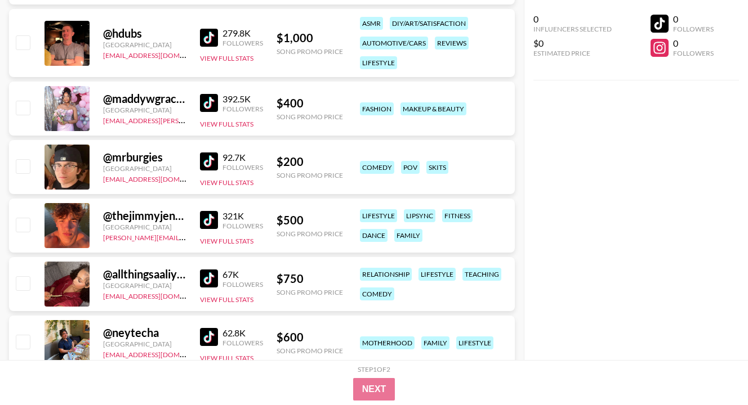
scroll to position [3086, 0]
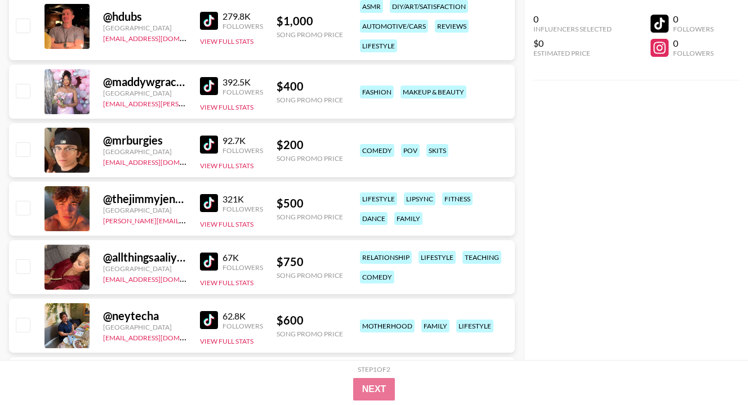
click at [214, 146] on img at bounding box center [209, 145] width 18 height 18
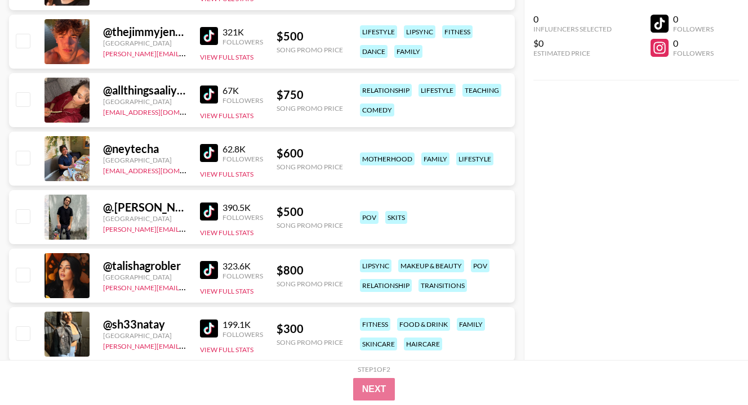
scroll to position [3266, 0]
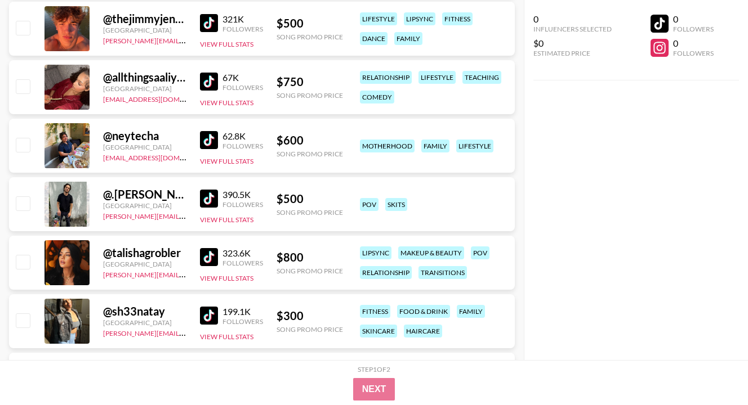
click at [213, 202] on img at bounding box center [209, 199] width 18 height 18
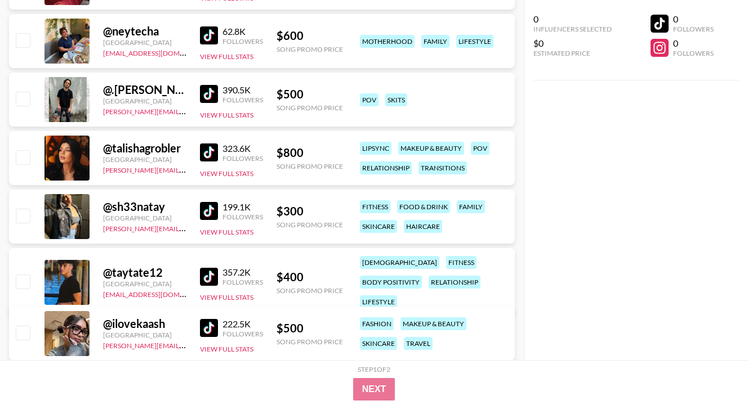
scroll to position [3379, 0]
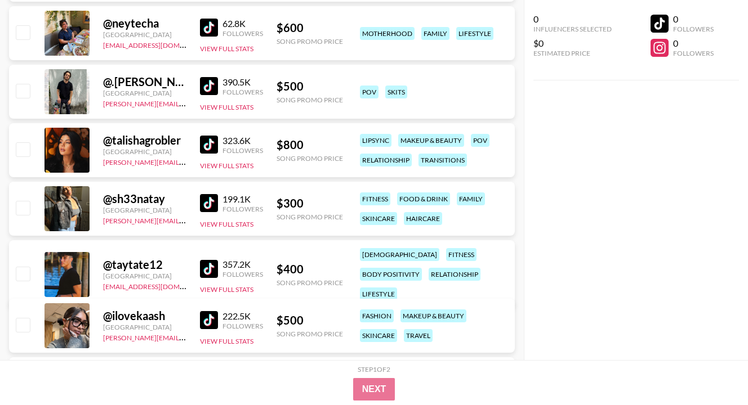
click at [209, 144] on img at bounding box center [209, 145] width 18 height 18
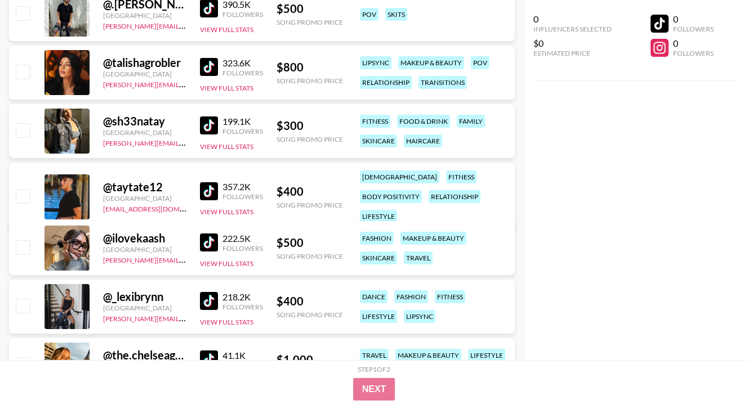
scroll to position [3491, 0]
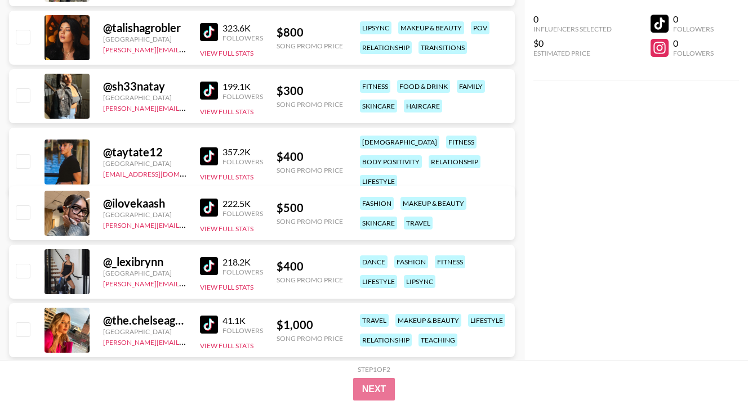
click at [206, 89] on img at bounding box center [209, 91] width 18 height 18
click at [213, 207] on img at bounding box center [209, 208] width 18 height 18
click at [207, 266] on img at bounding box center [209, 266] width 18 height 18
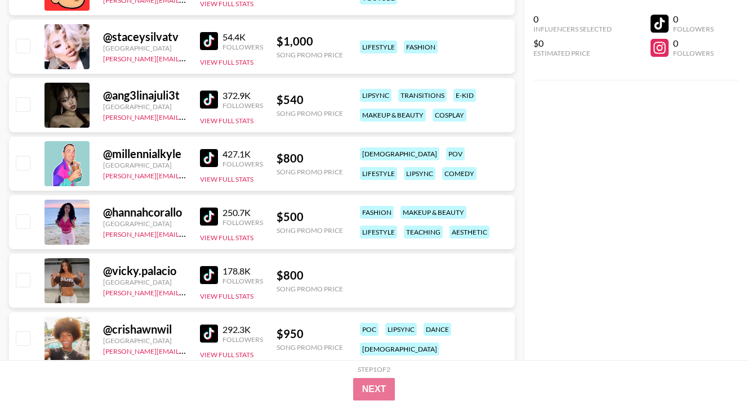
scroll to position [4054, 0]
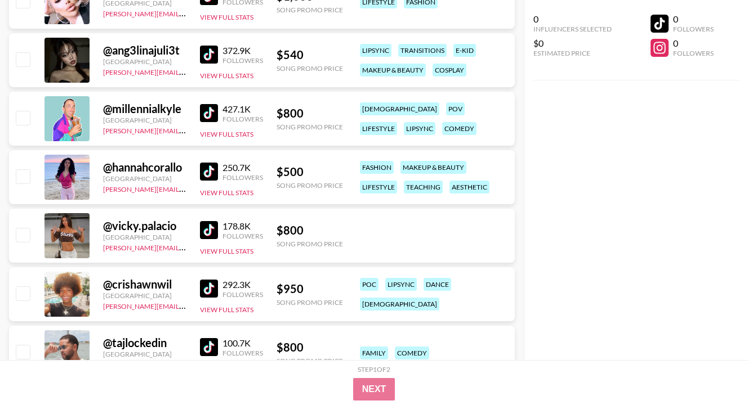
click at [206, 169] on img at bounding box center [209, 172] width 18 height 18
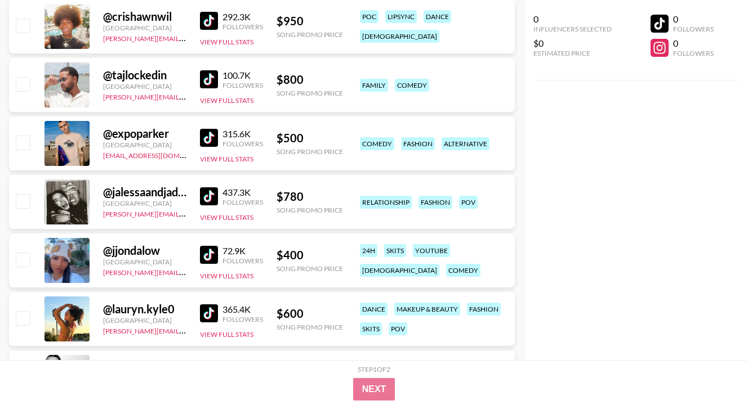
scroll to position [4324, 0]
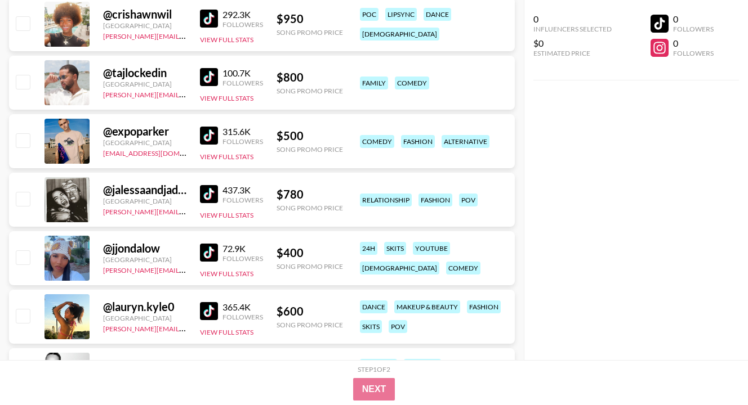
click at [203, 135] on img at bounding box center [209, 136] width 18 height 18
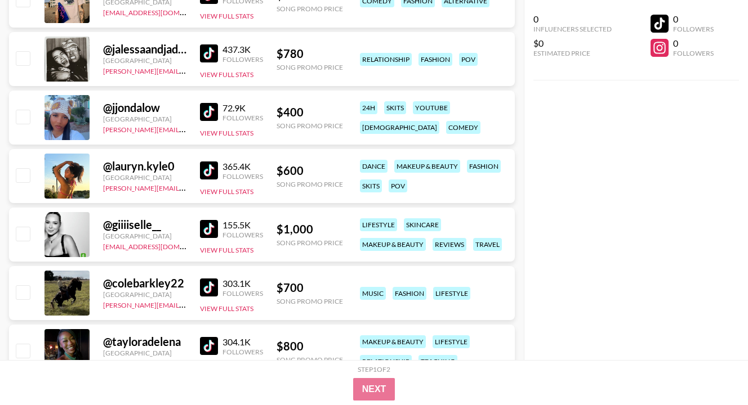
scroll to position [4482, 0]
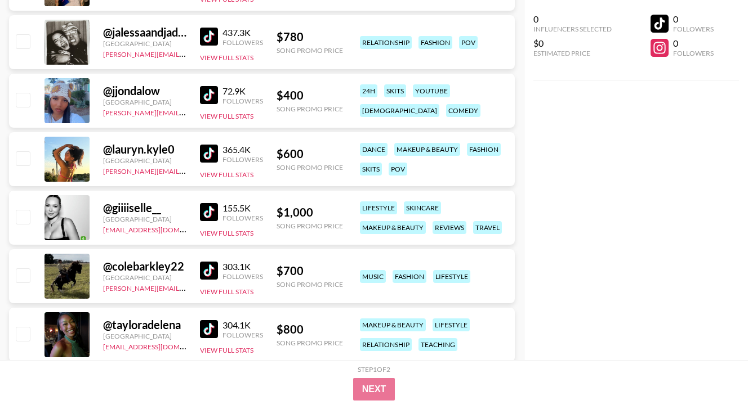
click at [211, 155] on img at bounding box center [209, 154] width 18 height 18
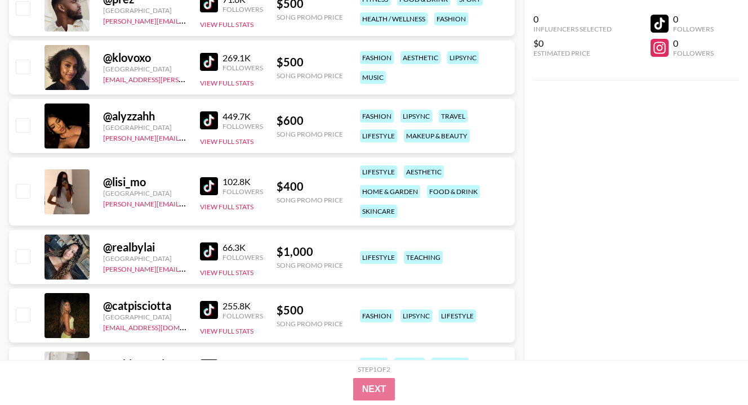
scroll to position [5000, 0]
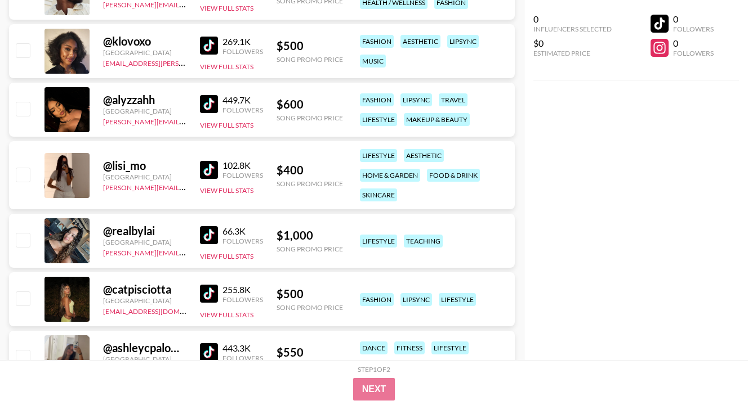
click at [208, 172] on img at bounding box center [209, 170] width 18 height 18
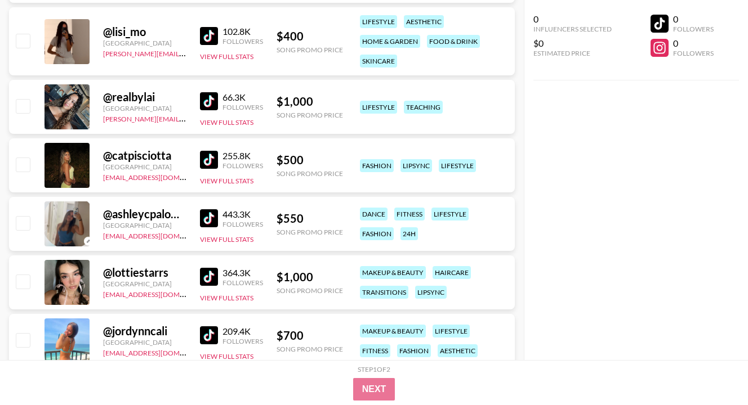
scroll to position [5135, 0]
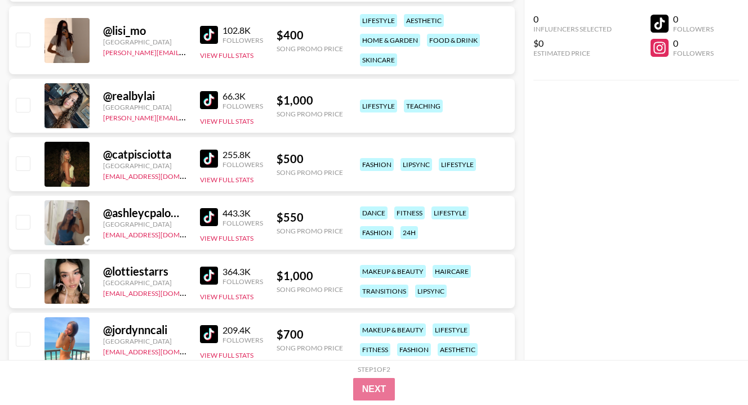
click at [200, 153] on img at bounding box center [209, 159] width 18 height 18
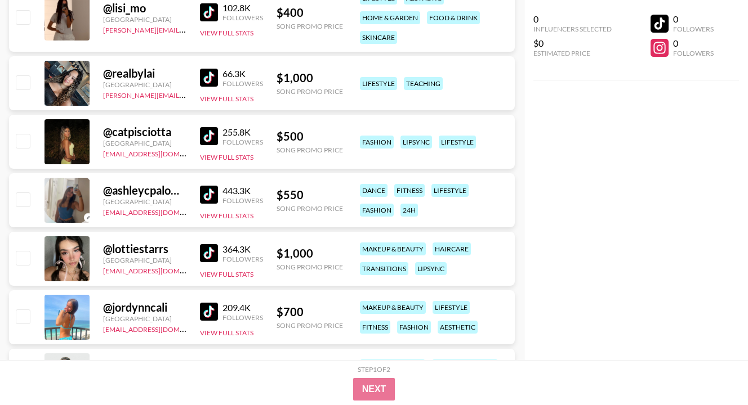
scroll to position [5203, 0]
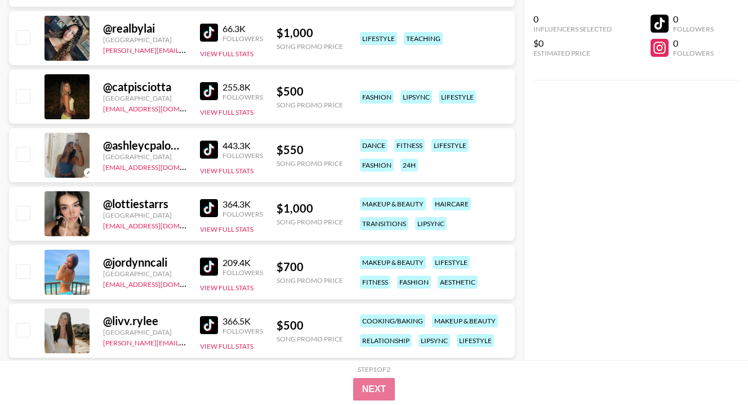
click at [212, 150] on img at bounding box center [209, 150] width 18 height 18
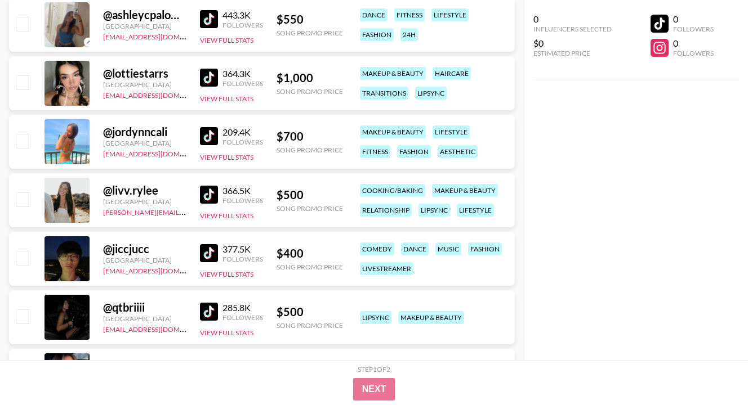
scroll to position [5338, 0]
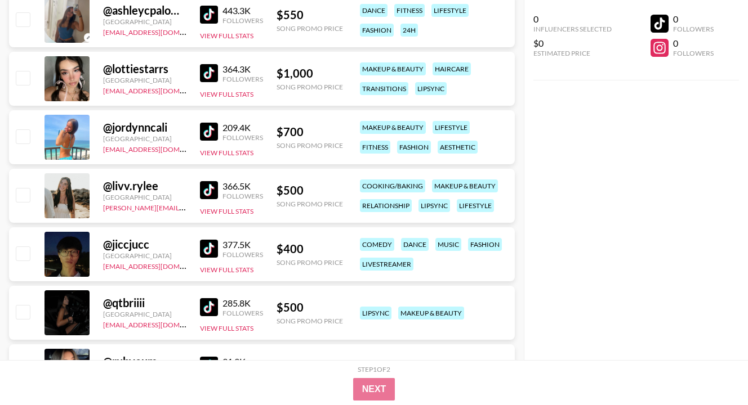
click at [208, 203] on div "366.5K Followers View Full Stats" at bounding box center [231, 196] width 63 height 40
click at [212, 191] on img at bounding box center [209, 190] width 18 height 18
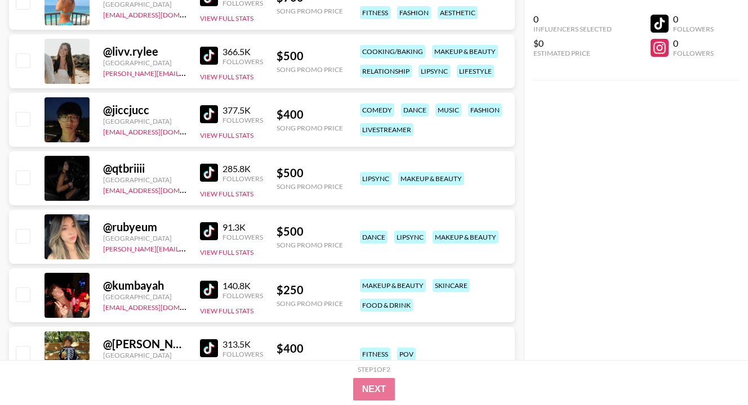
scroll to position [5473, 0]
click at [215, 116] on img at bounding box center [209, 114] width 18 height 18
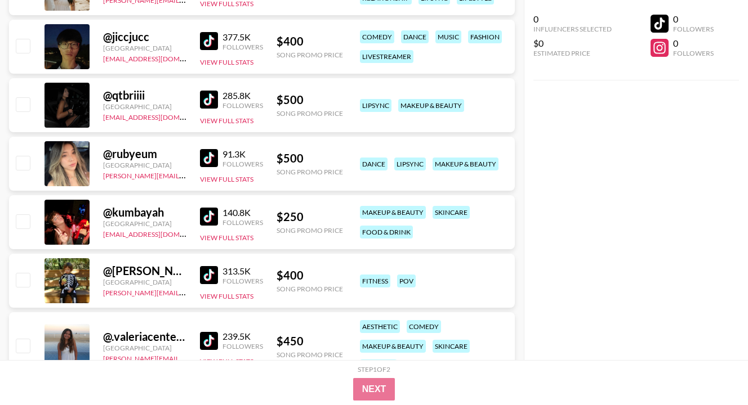
scroll to position [5563, 0]
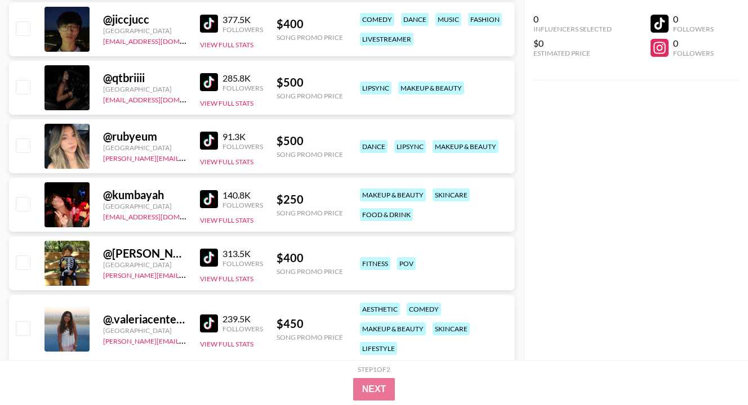
click at [206, 199] on img at bounding box center [209, 199] width 18 height 18
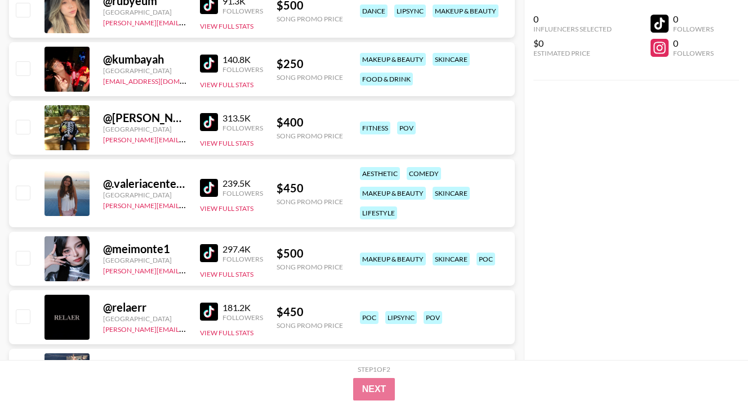
scroll to position [5721, 0]
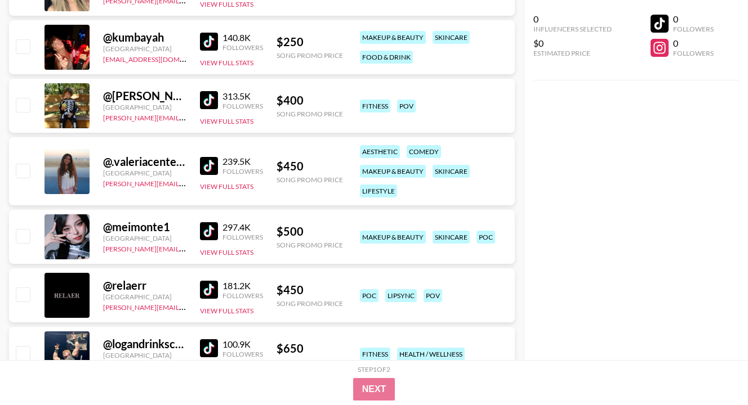
click at [211, 168] on img at bounding box center [209, 166] width 18 height 18
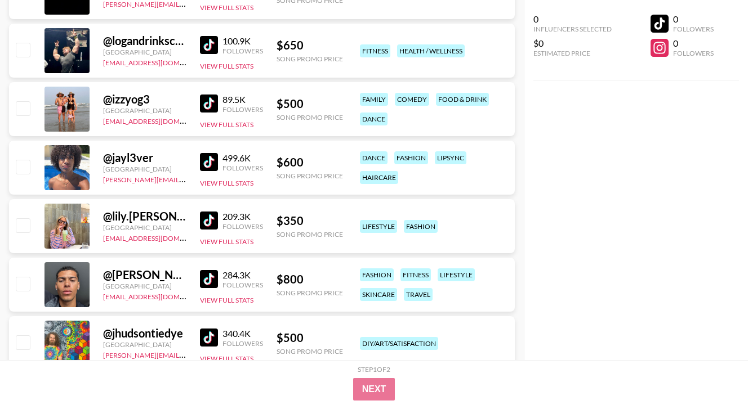
scroll to position [6036, 0]
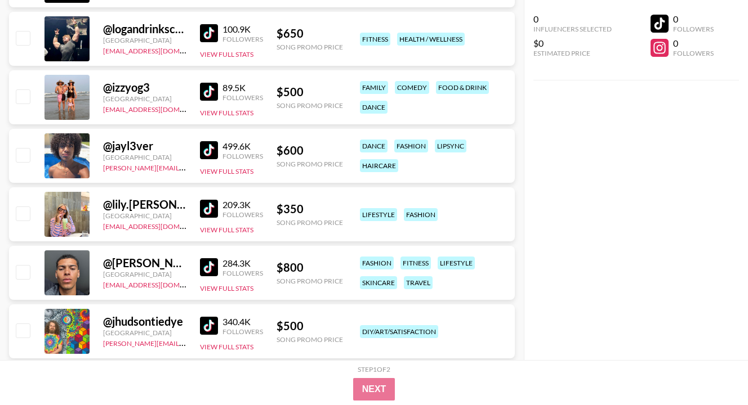
click at [215, 204] on img at bounding box center [209, 209] width 18 height 18
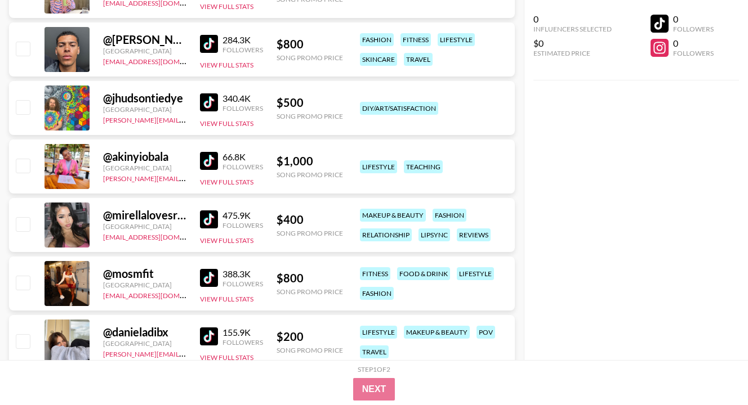
scroll to position [6262, 0]
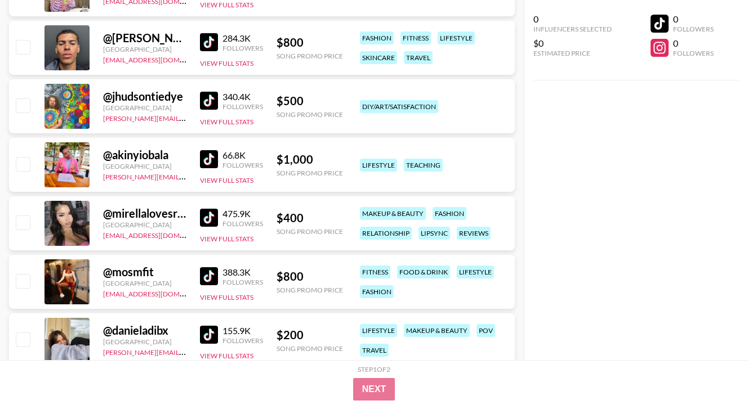
click at [212, 214] on img at bounding box center [209, 218] width 18 height 18
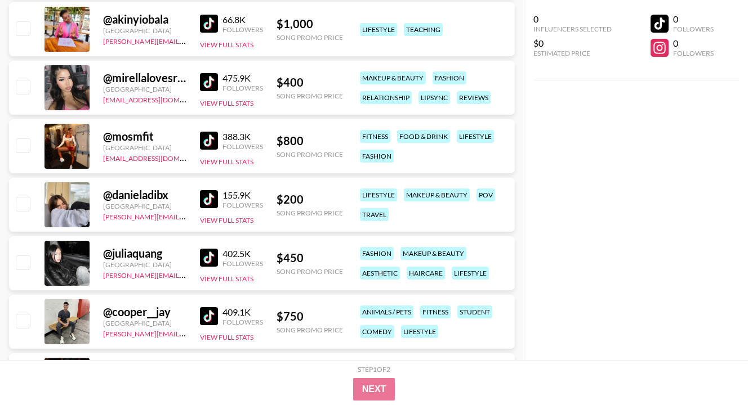
scroll to position [6419, 0]
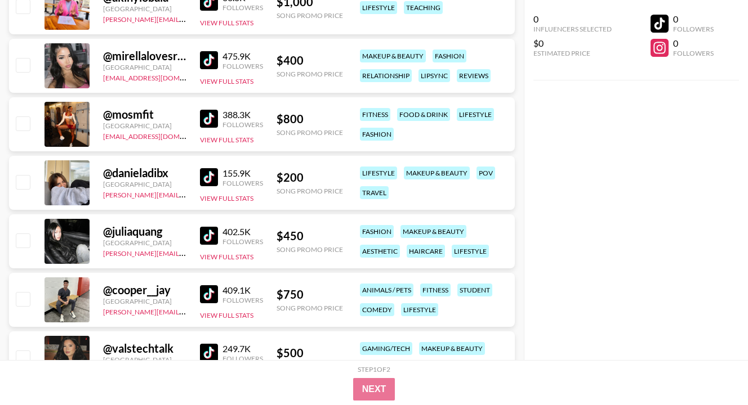
click at [202, 175] on img at bounding box center [209, 177] width 18 height 18
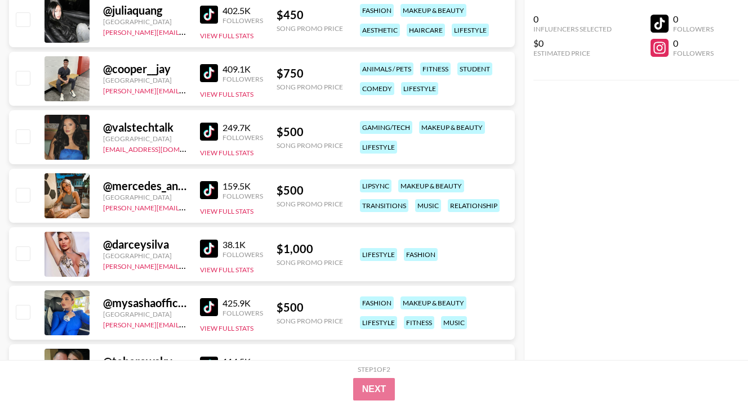
scroll to position [6644, 0]
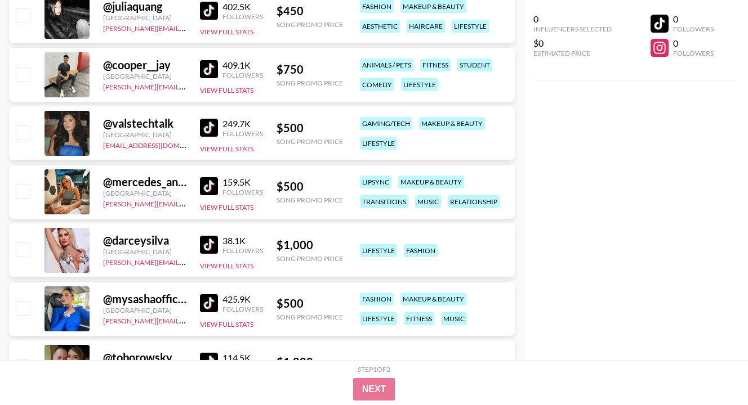
click at [206, 187] on img at bounding box center [209, 186] width 18 height 18
click at [206, 130] on img at bounding box center [209, 128] width 18 height 18
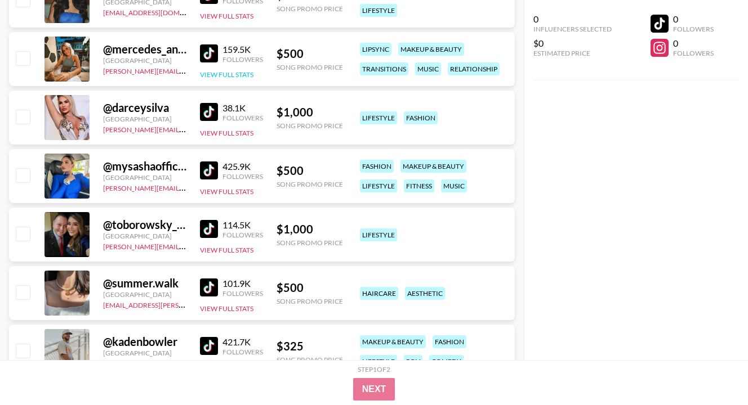
scroll to position [6780, 0]
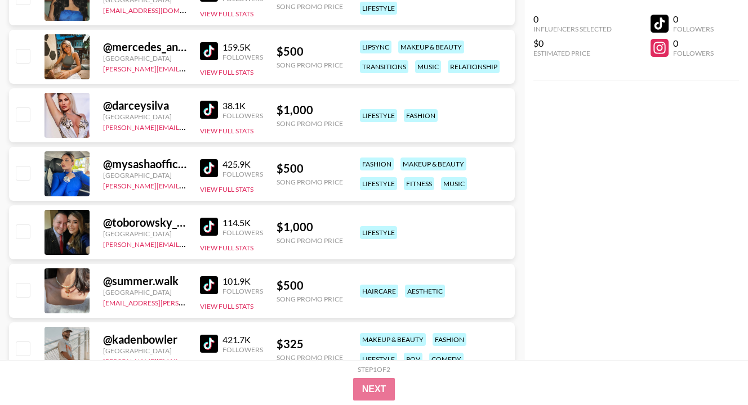
click at [198, 170] on div "@ mysashaofficial [GEOGRAPHIC_DATA] [PERSON_NAME][EMAIL_ADDRESS][DOMAIN_NAME] 4…" at bounding box center [262, 174] width 506 height 54
click at [209, 171] on img at bounding box center [209, 168] width 18 height 18
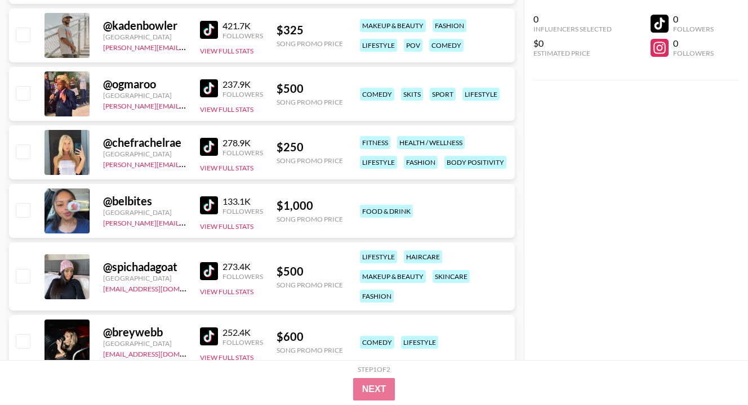
scroll to position [7095, 0]
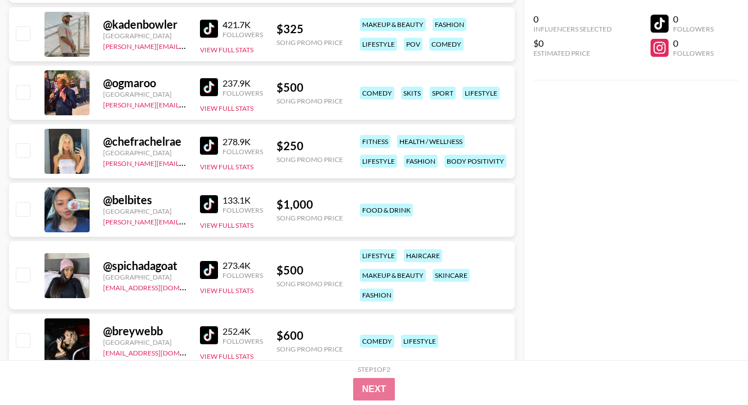
click at [222, 145] on div "278.9K" at bounding box center [242, 141] width 41 height 11
click at [208, 148] on img at bounding box center [209, 146] width 18 height 18
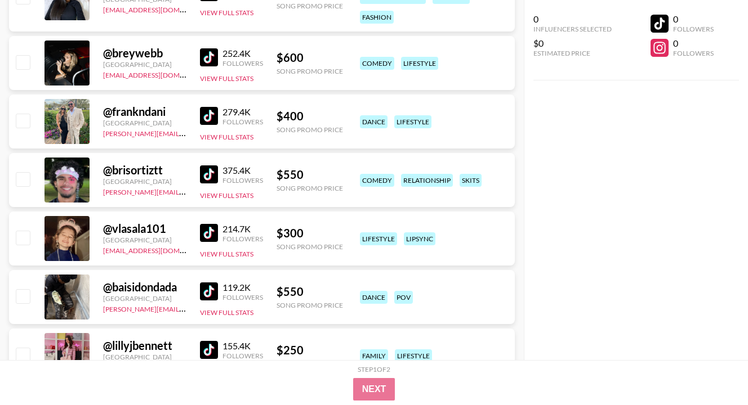
scroll to position [7388, 0]
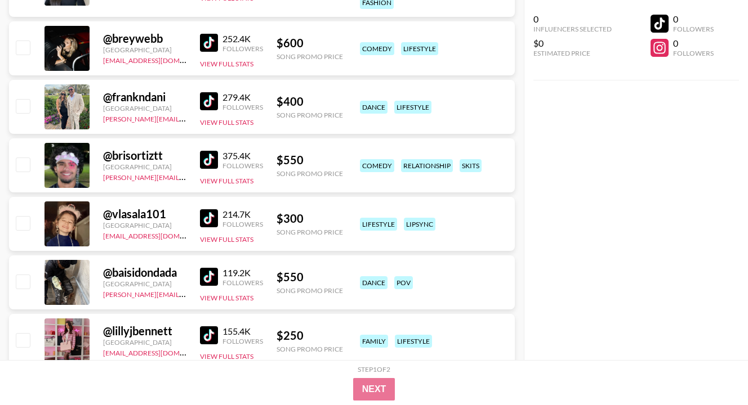
click at [212, 221] on img at bounding box center [209, 218] width 18 height 18
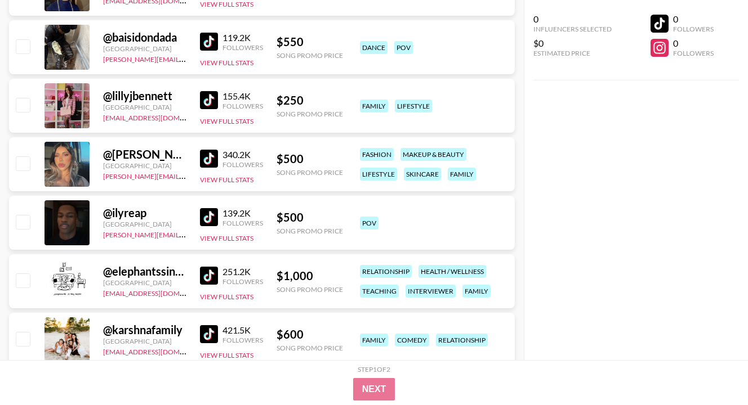
scroll to position [7635, 0]
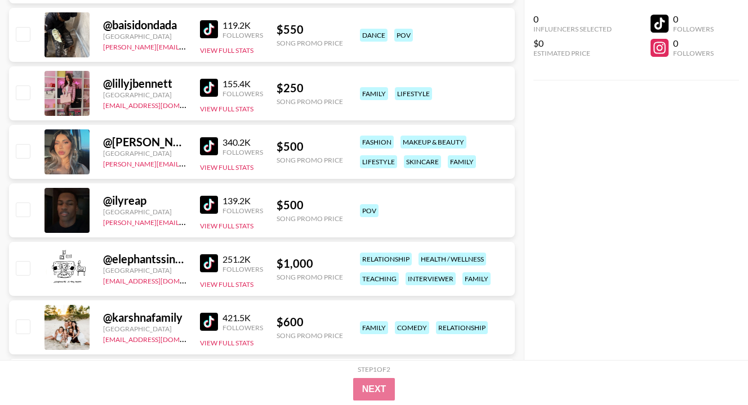
click at [212, 150] on img at bounding box center [209, 146] width 18 height 18
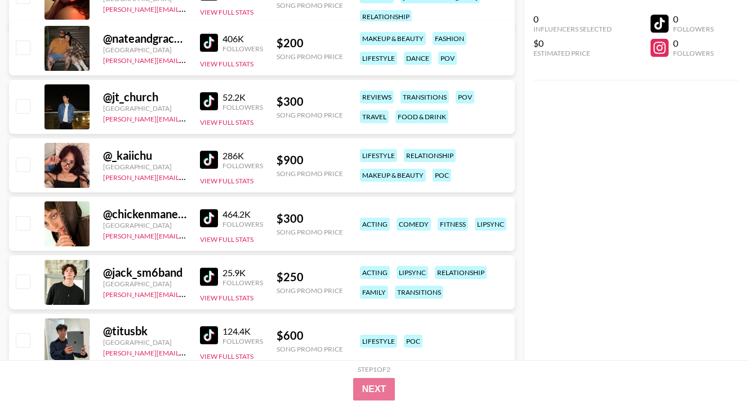
scroll to position [8153, 0]
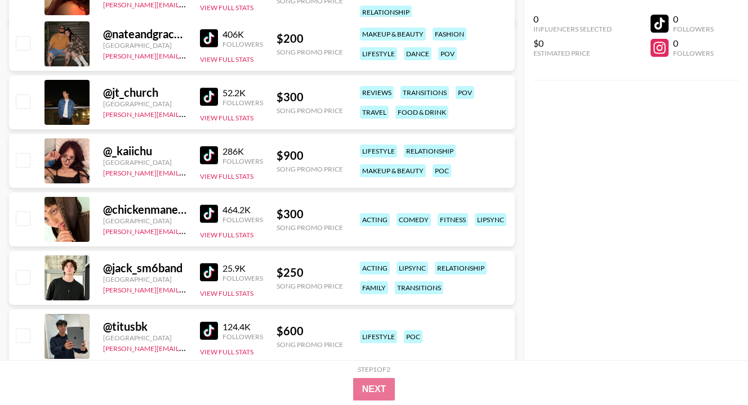
click at [208, 209] on img at bounding box center [209, 214] width 18 height 18
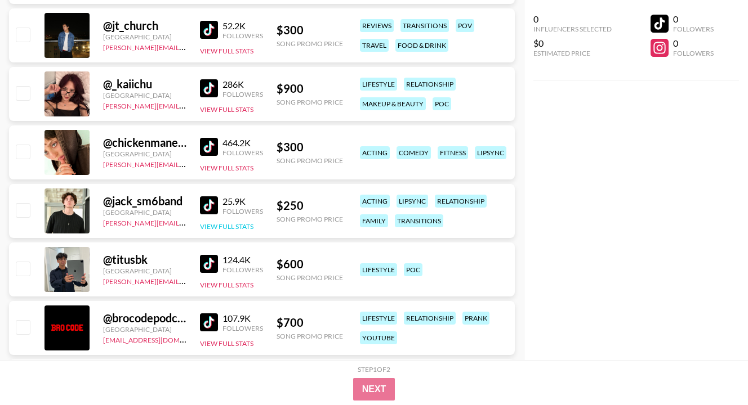
scroll to position [8221, 0]
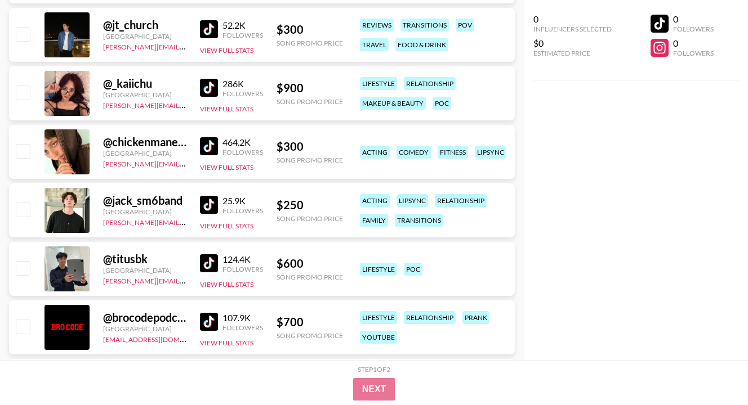
click at [215, 205] on img at bounding box center [209, 205] width 18 height 18
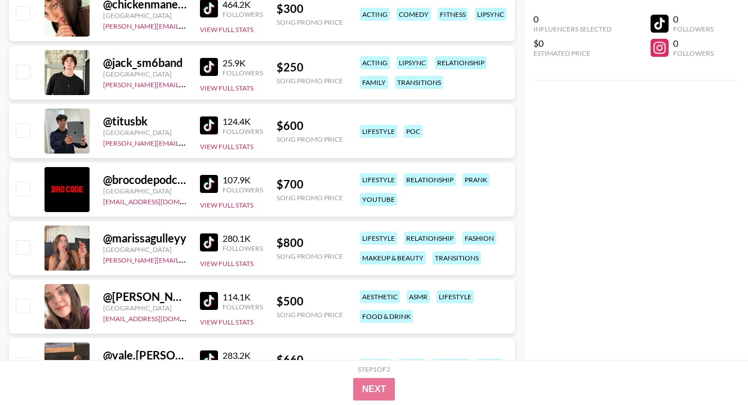
scroll to position [8379, 0]
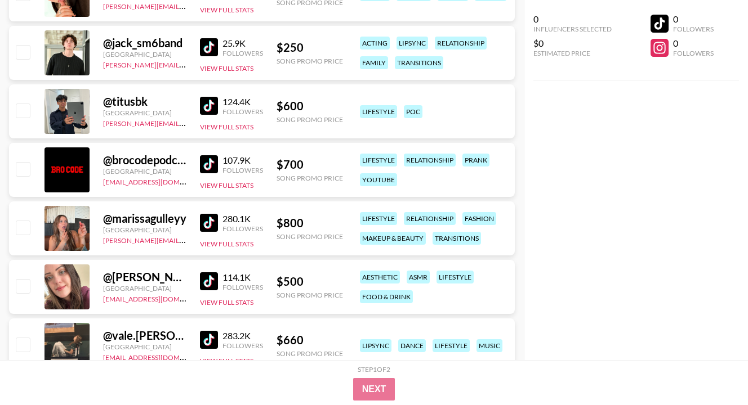
click at [213, 282] on img at bounding box center [209, 282] width 18 height 18
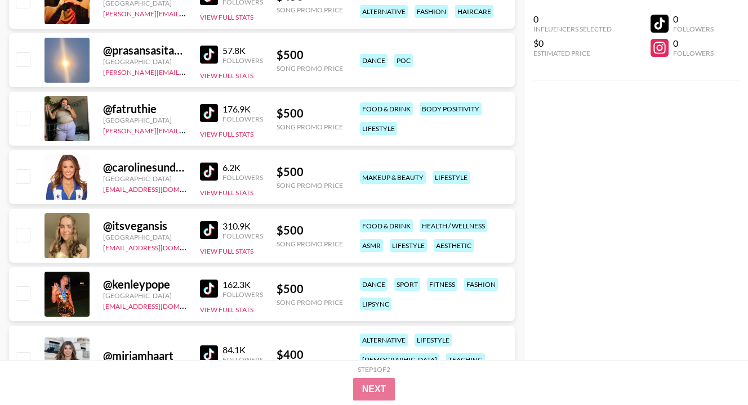
scroll to position [9009, 0]
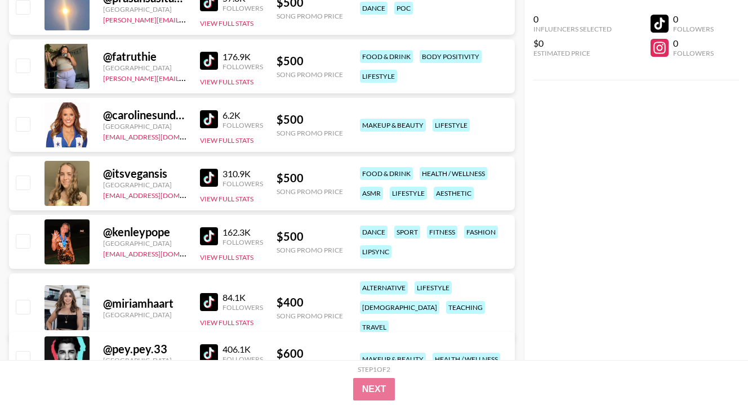
click at [213, 180] on img at bounding box center [209, 178] width 18 height 18
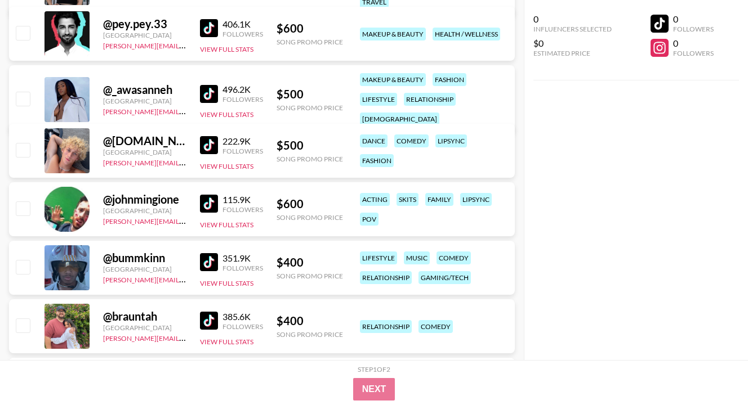
scroll to position [9347, 0]
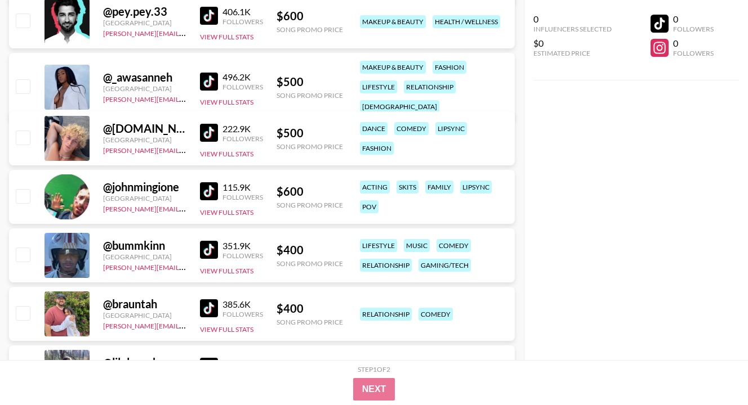
click at [209, 134] on img at bounding box center [209, 133] width 18 height 18
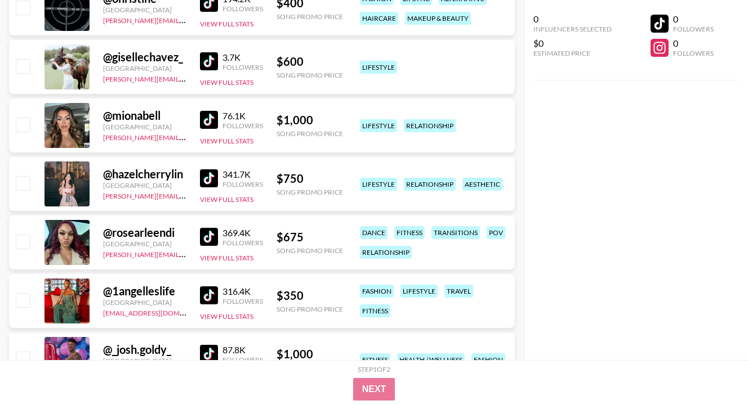
scroll to position [9888, 0]
click at [212, 176] on img at bounding box center [209, 178] width 18 height 18
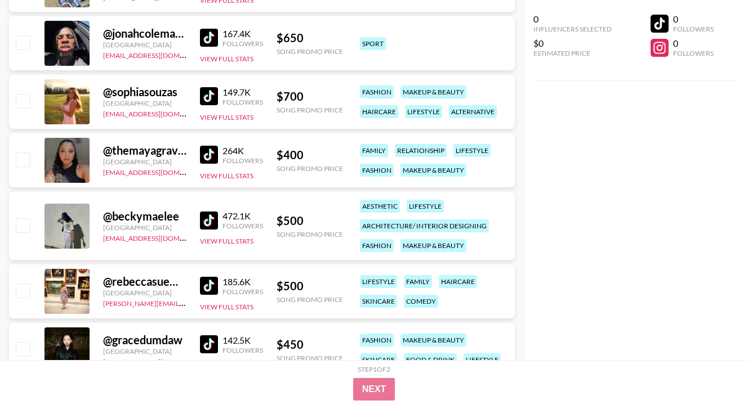
scroll to position [10451, 0]
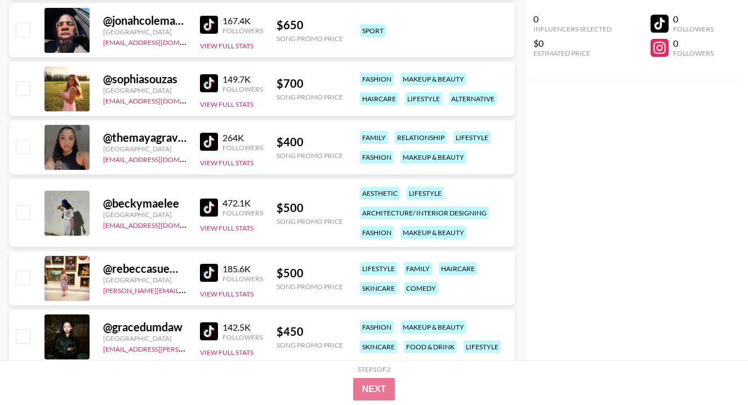
click at [208, 141] on img at bounding box center [209, 142] width 18 height 18
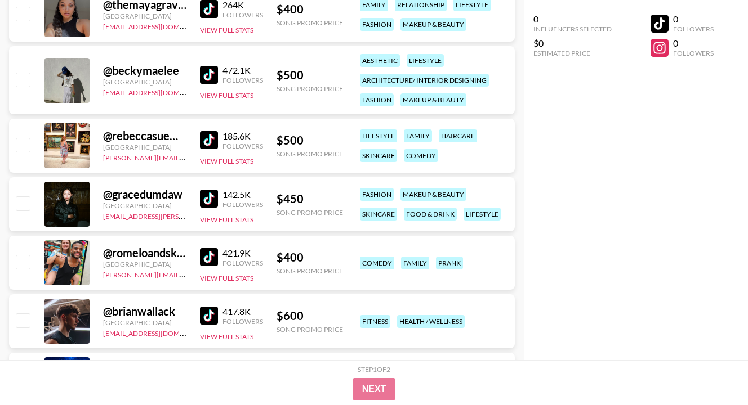
scroll to position [10586, 0]
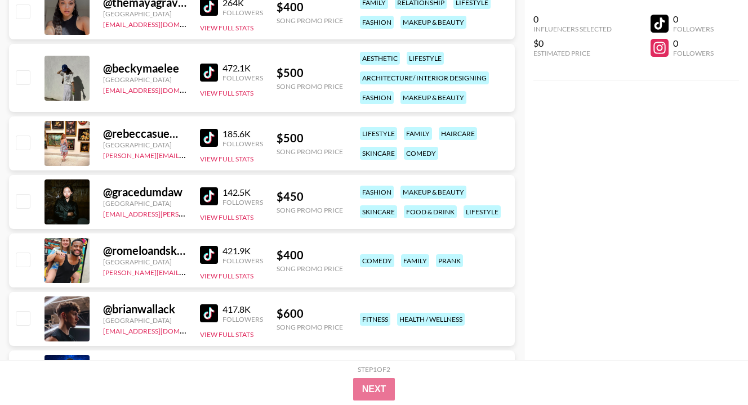
click at [211, 135] on img at bounding box center [209, 138] width 18 height 18
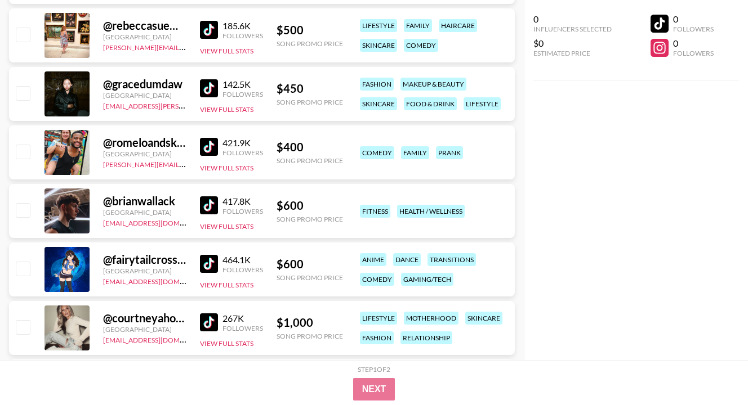
scroll to position [10699, 0]
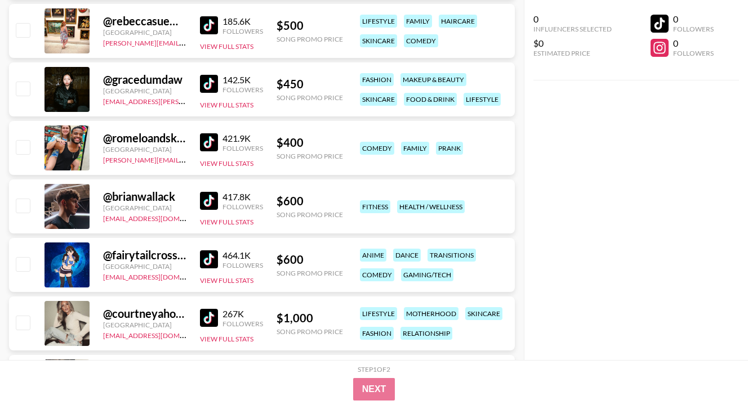
click at [210, 146] on img at bounding box center [209, 142] width 18 height 18
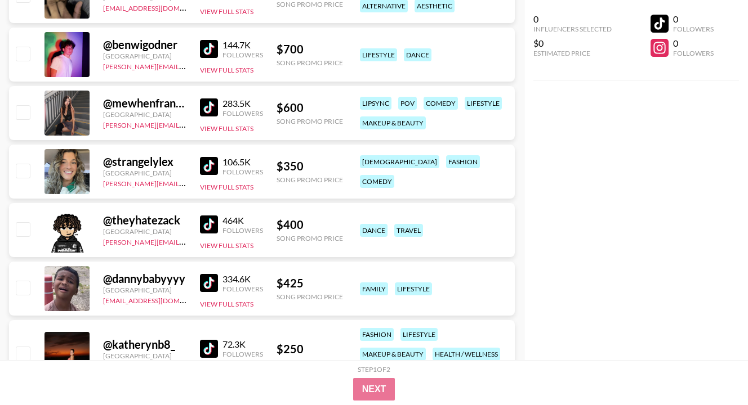
scroll to position [11104, 0]
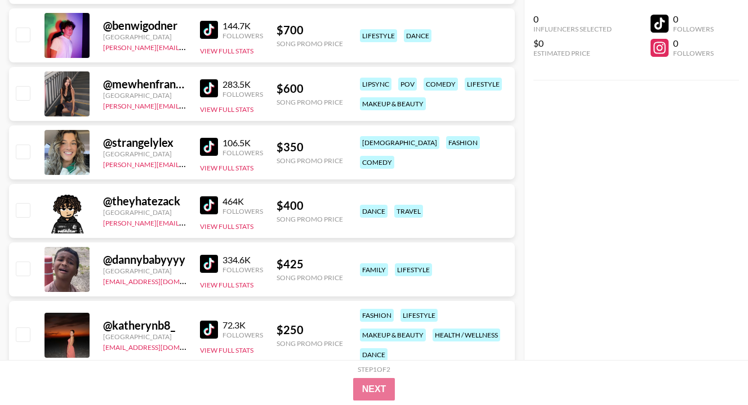
click at [213, 143] on img at bounding box center [209, 147] width 18 height 18
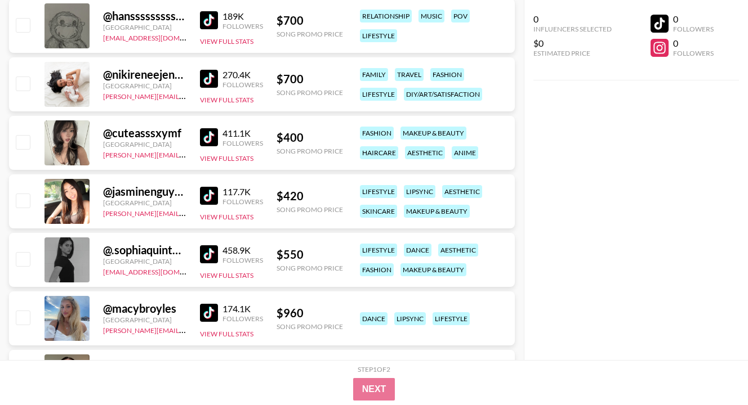
scroll to position [11667, 0]
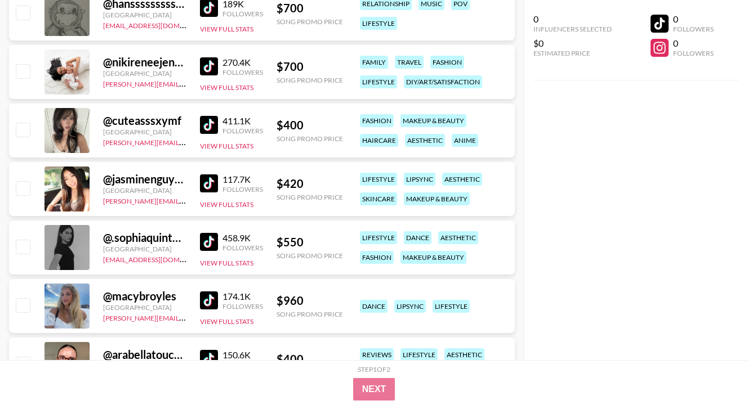
click at [213, 240] on img at bounding box center [209, 242] width 18 height 18
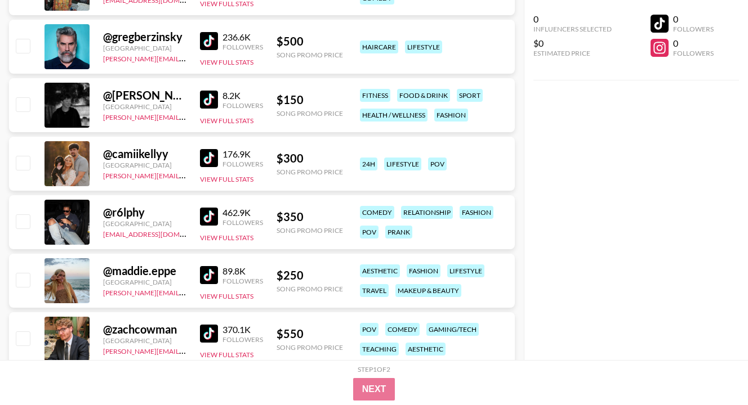
scroll to position [12163, 0]
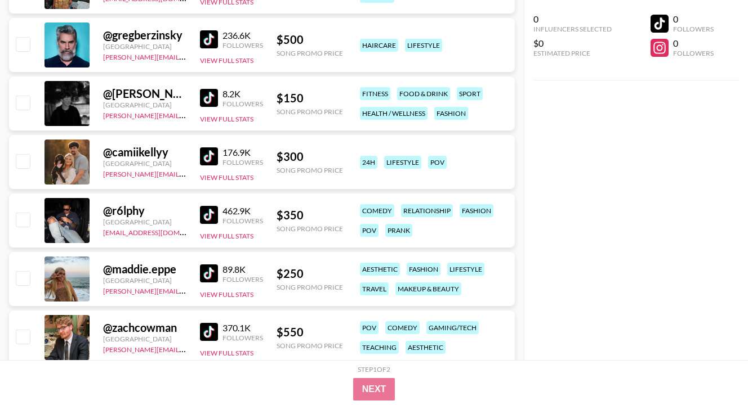
click at [206, 155] on img at bounding box center [209, 157] width 18 height 18
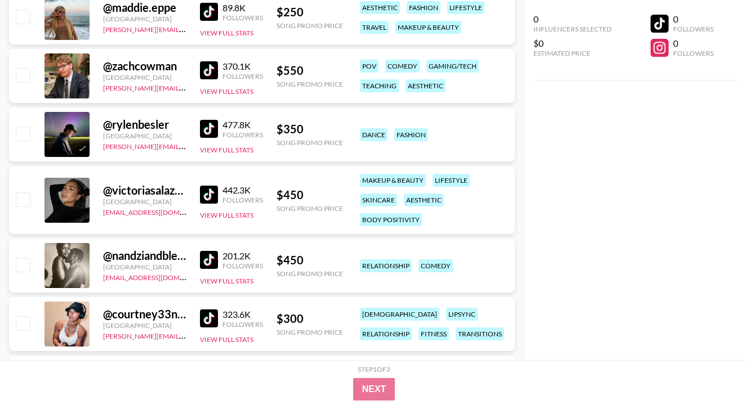
scroll to position [12433, 0]
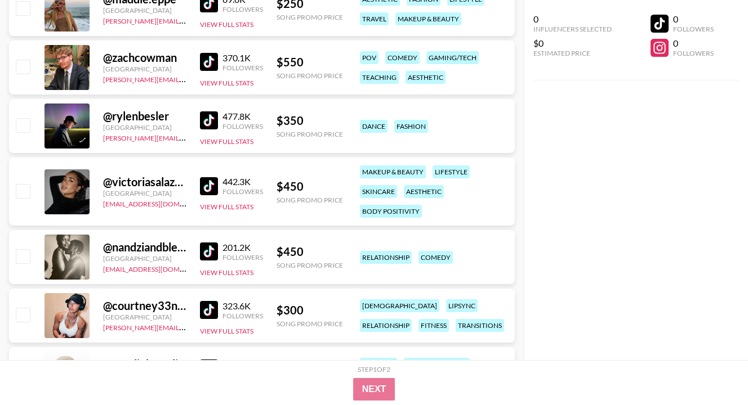
click at [216, 190] on img at bounding box center [209, 186] width 18 height 18
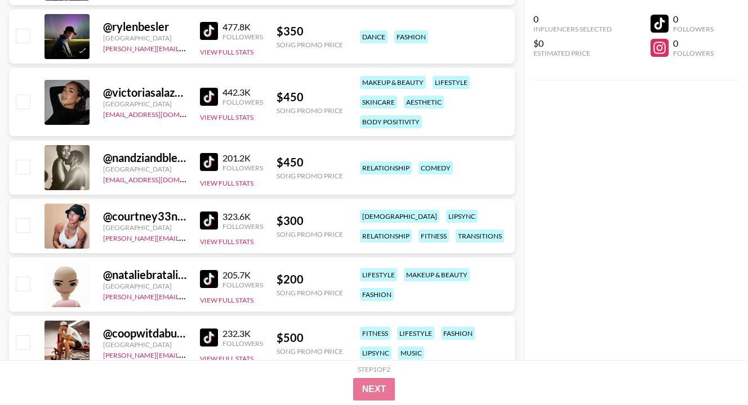
scroll to position [12523, 0]
click at [216, 166] on img at bounding box center [209, 162] width 18 height 18
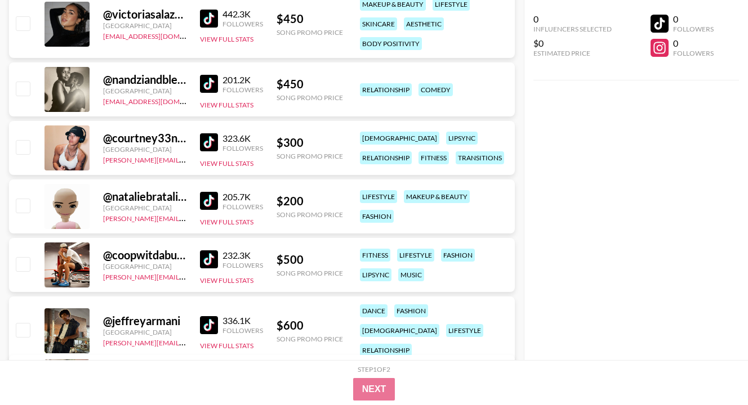
scroll to position [12613, 0]
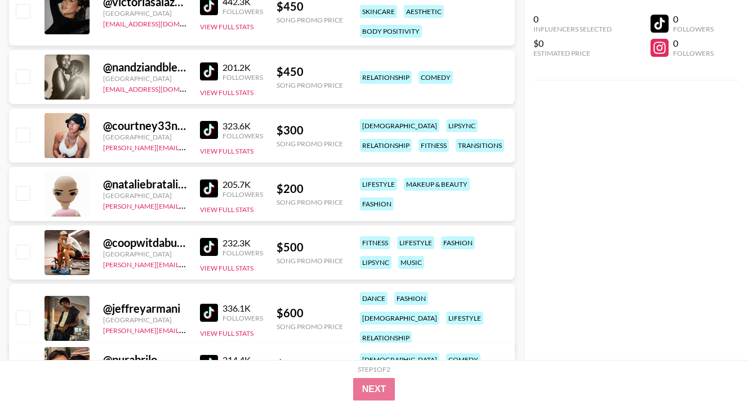
click at [213, 134] on img at bounding box center [209, 130] width 18 height 18
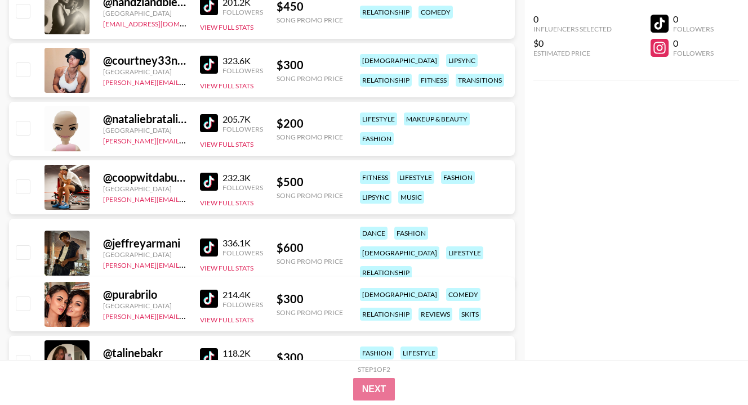
scroll to position [12681, 0]
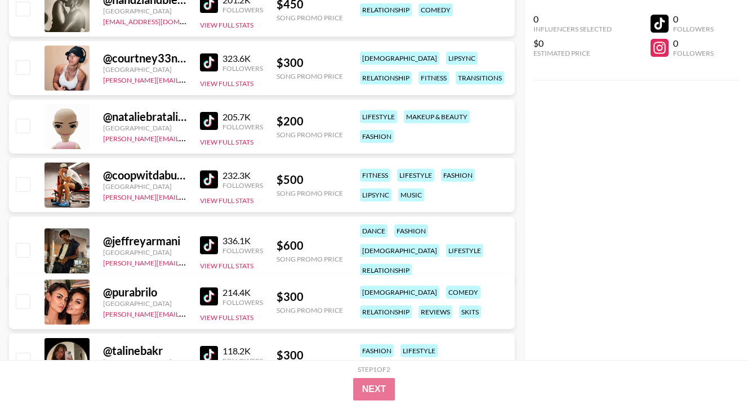
click at [206, 119] on img at bounding box center [209, 121] width 18 height 18
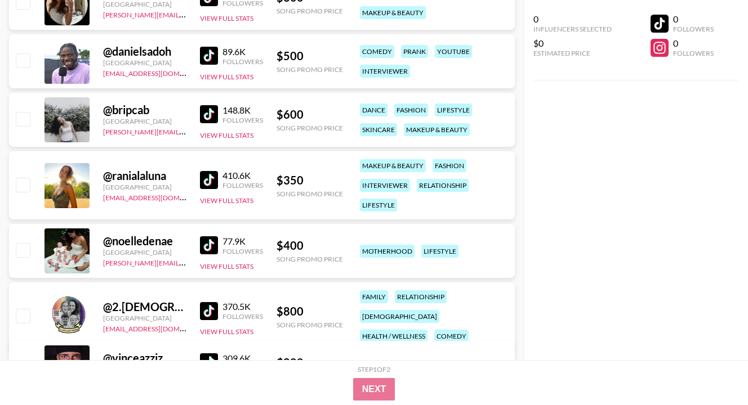
scroll to position [13041, 0]
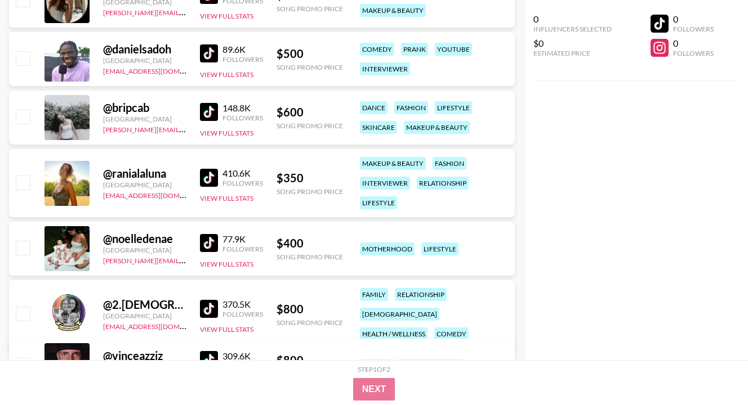
click at [212, 174] on img at bounding box center [209, 178] width 18 height 18
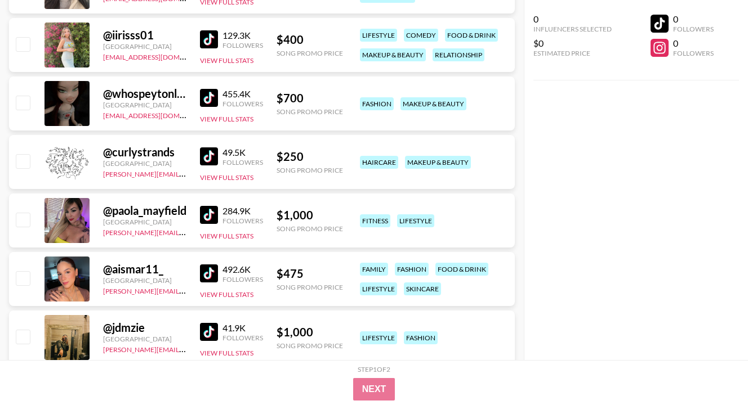
scroll to position [13852, 0]
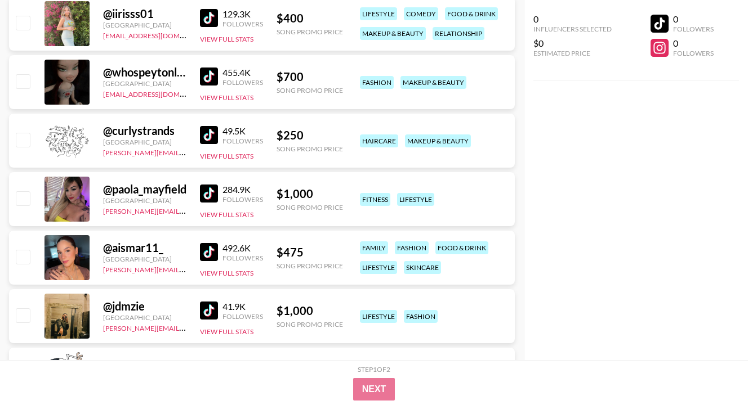
click at [215, 244] on img at bounding box center [209, 252] width 18 height 18
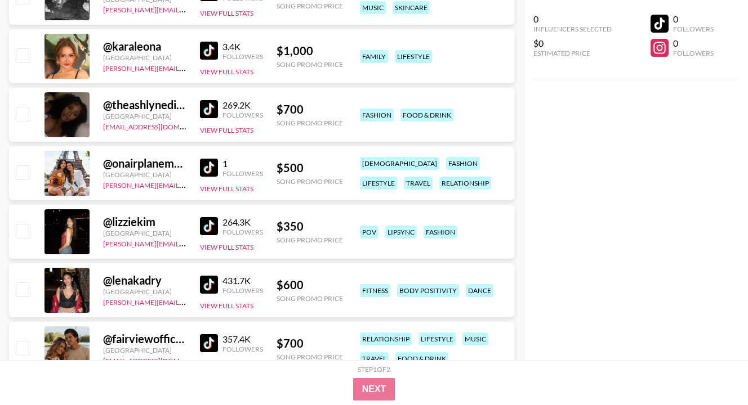
scroll to position [14640, 0]
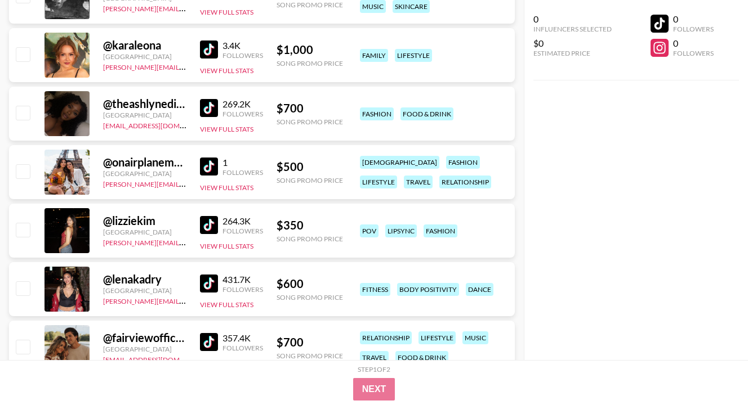
click at [212, 229] on img at bounding box center [209, 225] width 18 height 18
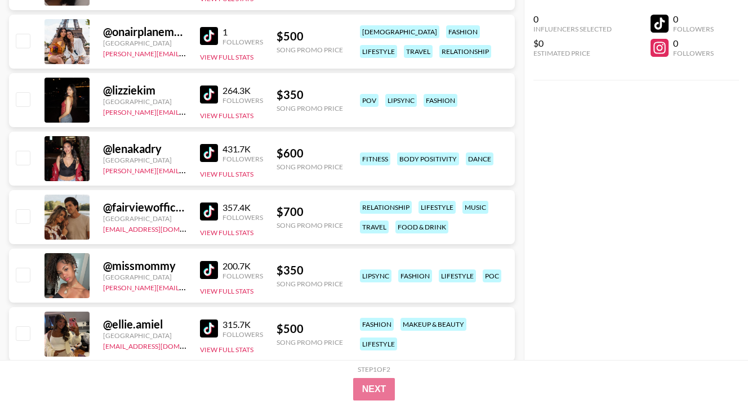
scroll to position [14775, 0]
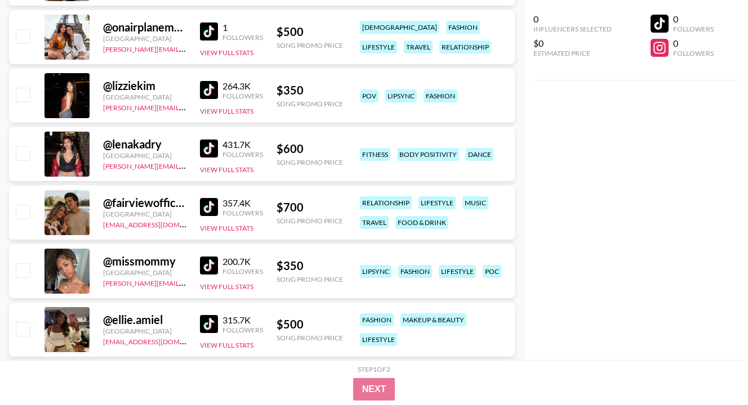
click at [215, 204] on img at bounding box center [209, 207] width 18 height 18
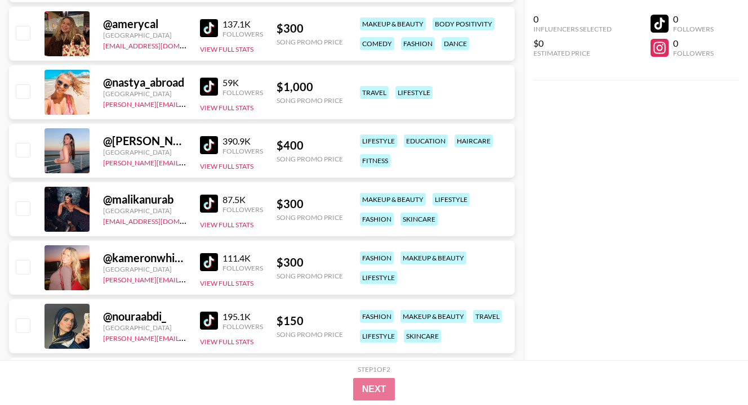
scroll to position [15496, 0]
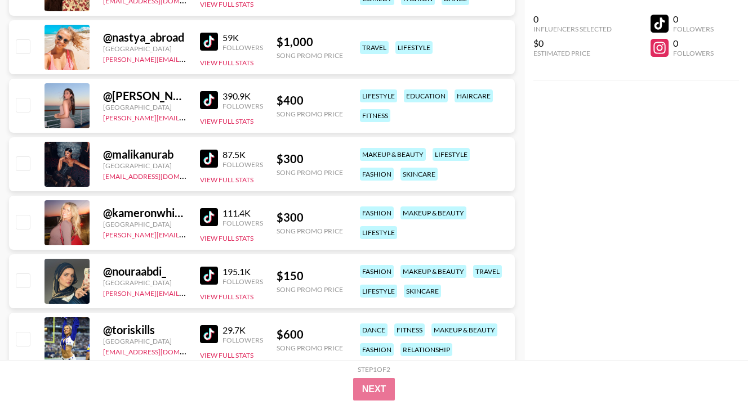
click at [207, 100] on img at bounding box center [209, 100] width 18 height 18
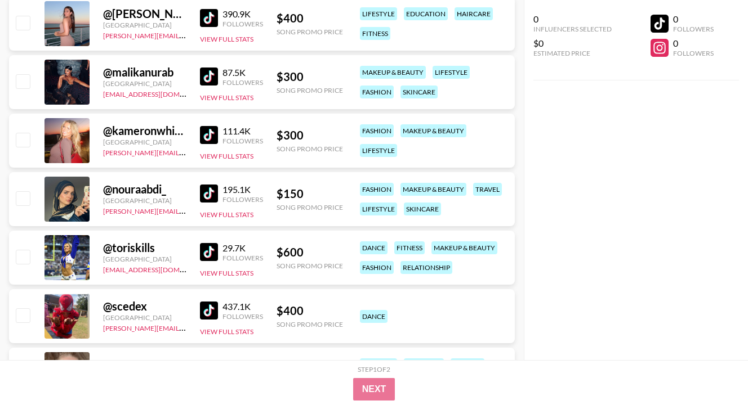
scroll to position [15586, 0]
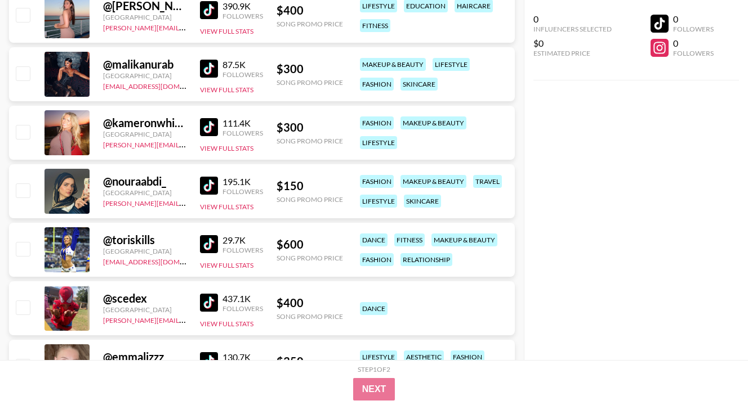
click at [212, 125] on img at bounding box center [209, 127] width 18 height 18
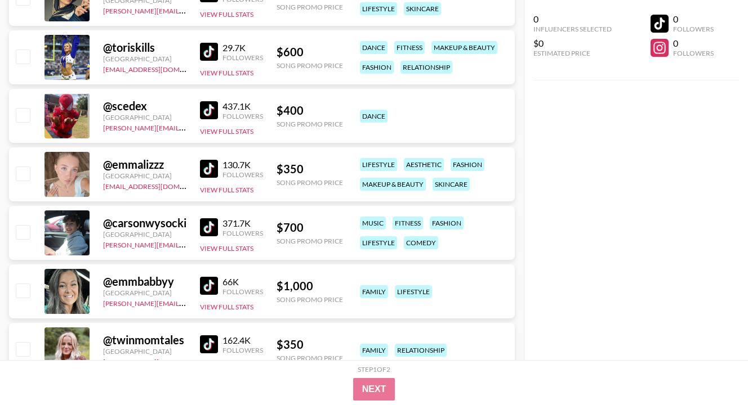
scroll to position [15789, 0]
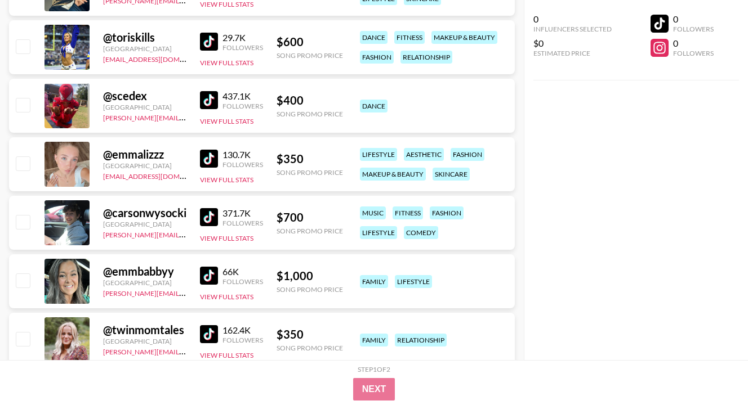
click at [207, 160] on img at bounding box center [209, 159] width 18 height 18
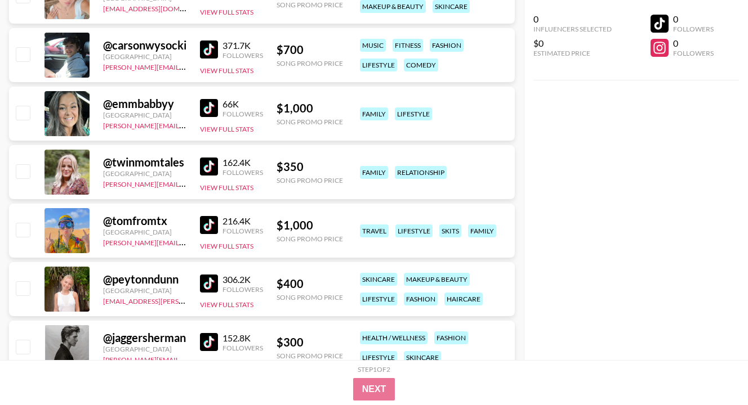
scroll to position [15969, 0]
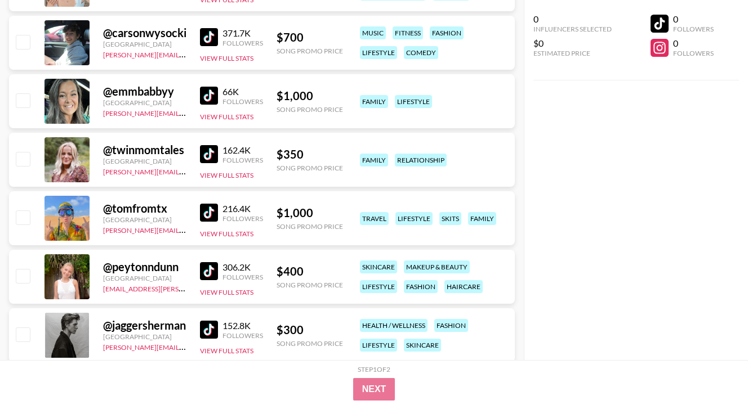
click at [215, 157] on img at bounding box center [209, 154] width 18 height 18
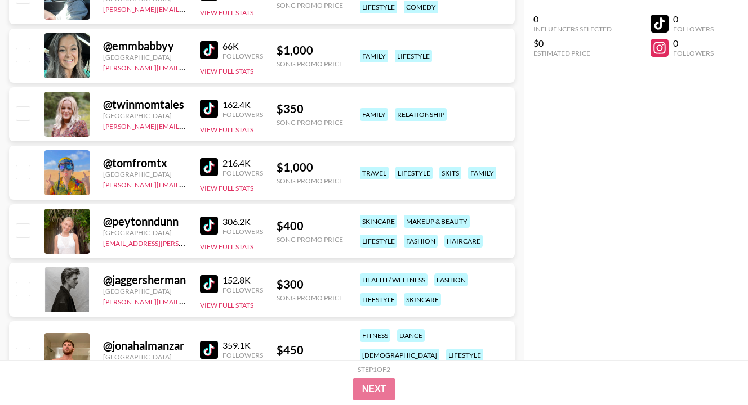
scroll to position [16037, 0]
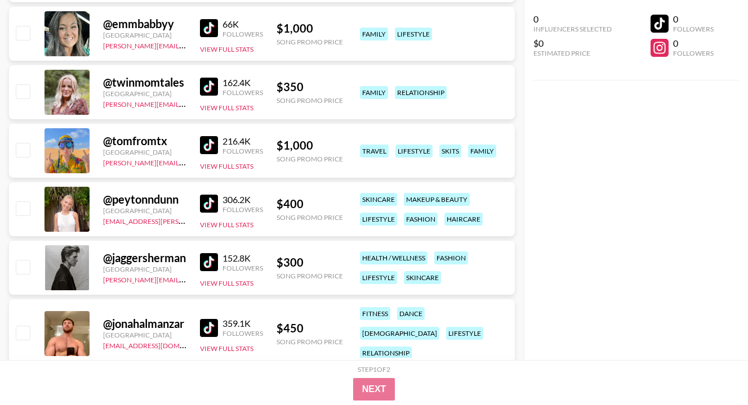
click at [211, 198] on img at bounding box center [209, 204] width 18 height 18
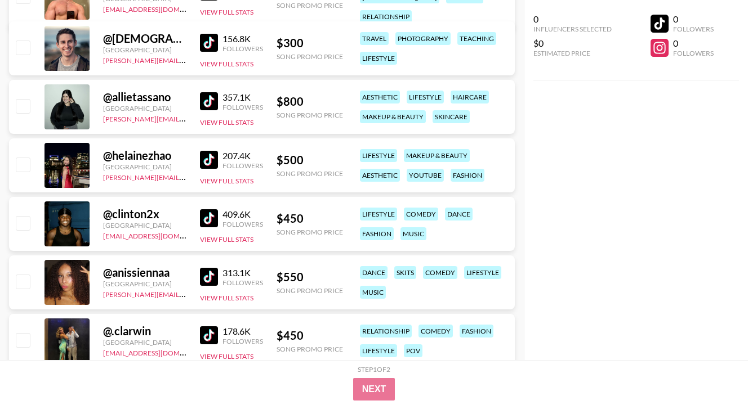
scroll to position [16397, 0]
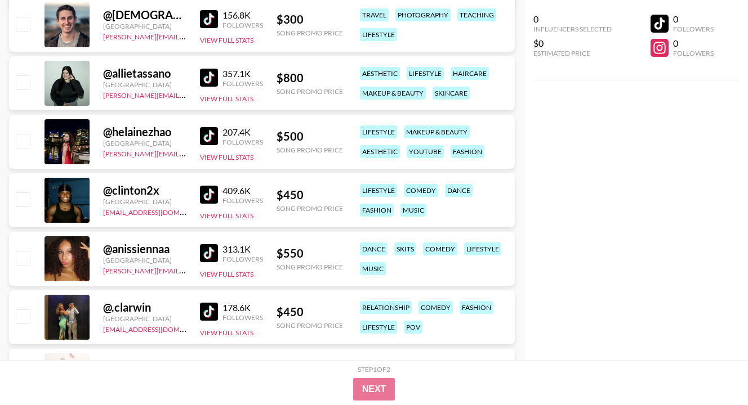
click at [204, 139] on img at bounding box center [209, 136] width 18 height 18
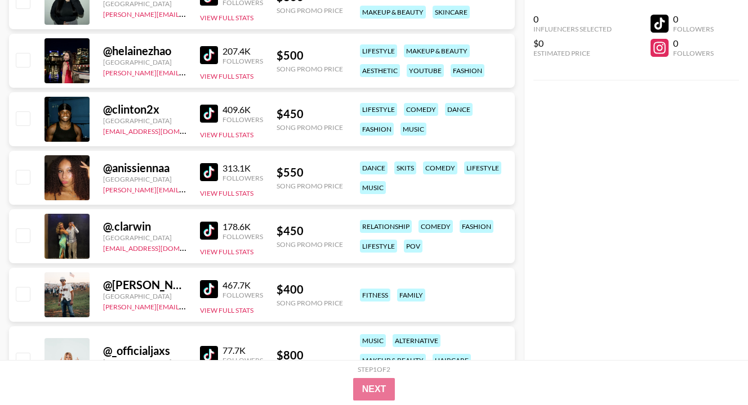
scroll to position [16487, 0]
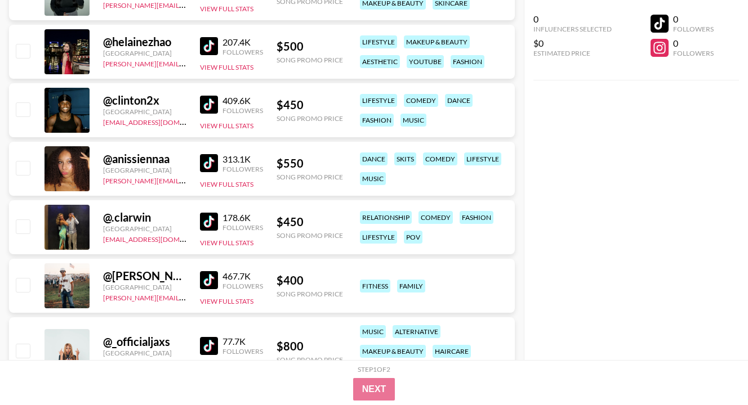
click at [212, 159] on img at bounding box center [209, 163] width 18 height 18
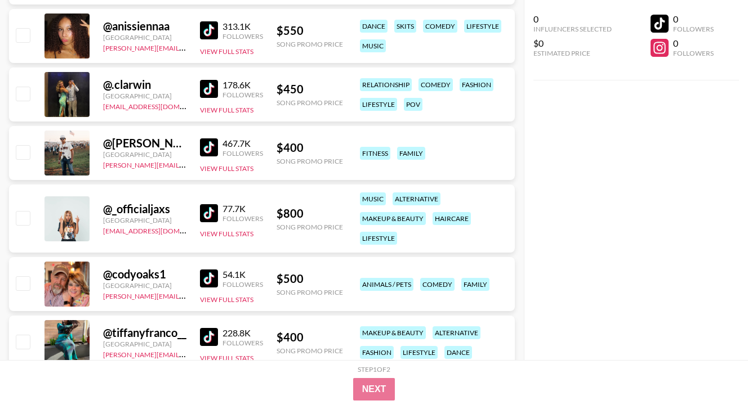
scroll to position [16622, 0]
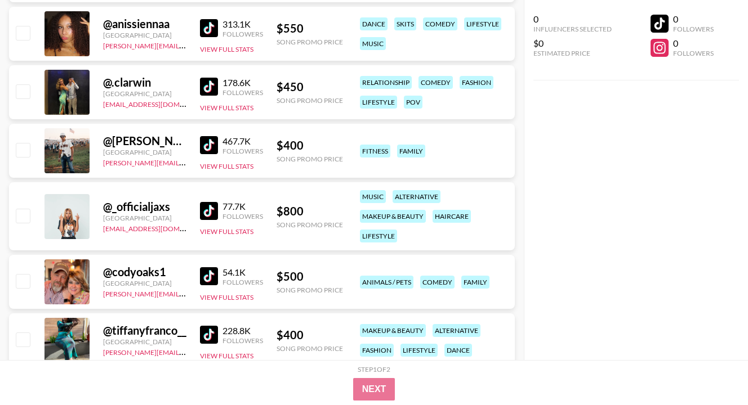
click at [206, 145] on img at bounding box center [209, 145] width 18 height 18
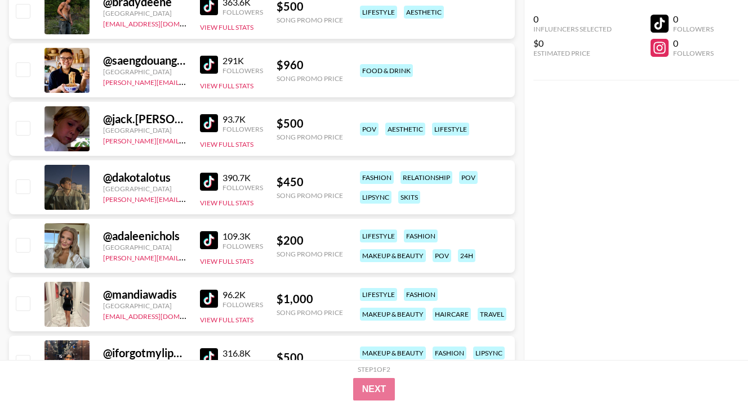
scroll to position [17208, 0]
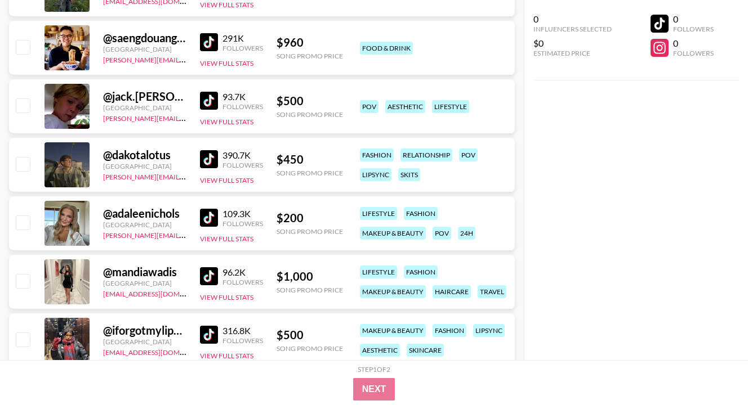
click at [213, 213] on img at bounding box center [209, 218] width 18 height 18
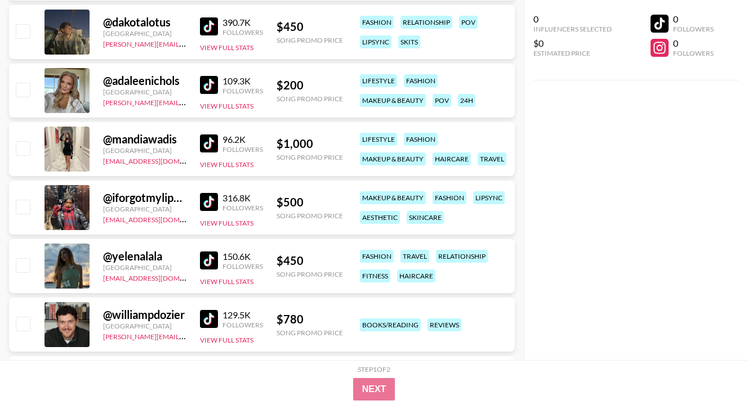
scroll to position [17366, 0]
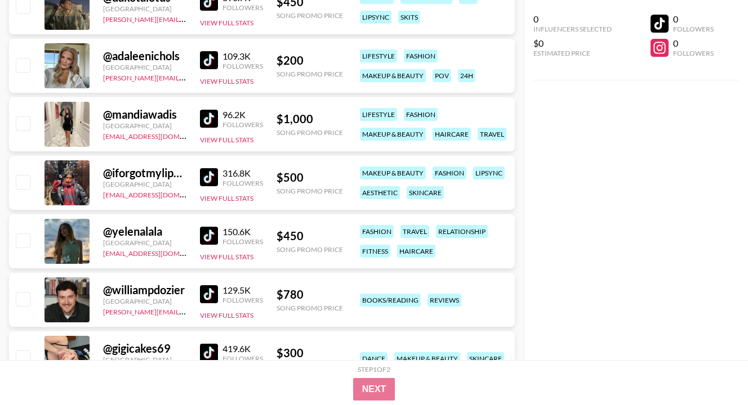
click at [204, 177] on img at bounding box center [209, 177] width 18 height 18
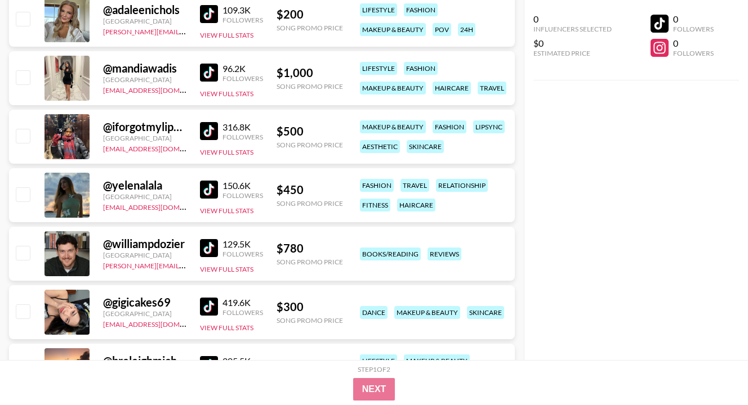
scroll to position [17433, 0]
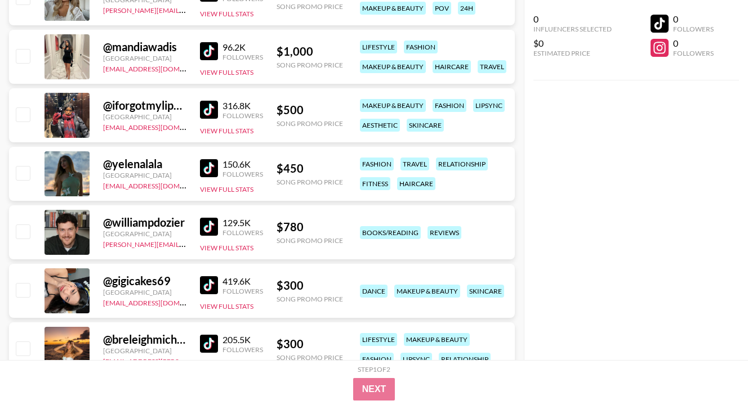
click at [218, 173] on link at bounding box center [211, 168] width 23 height 18
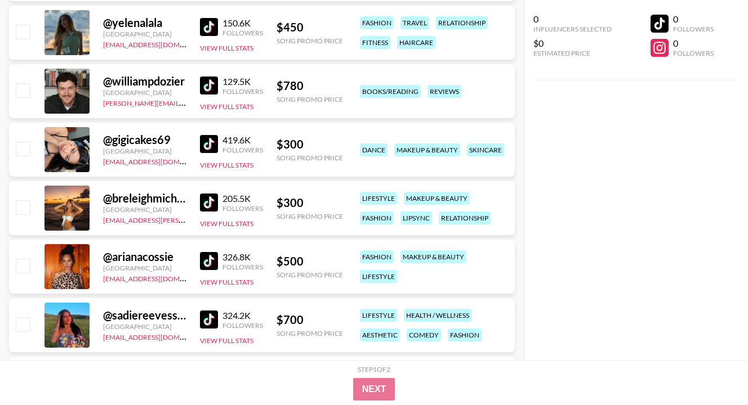
scroll to position [17613, 0]
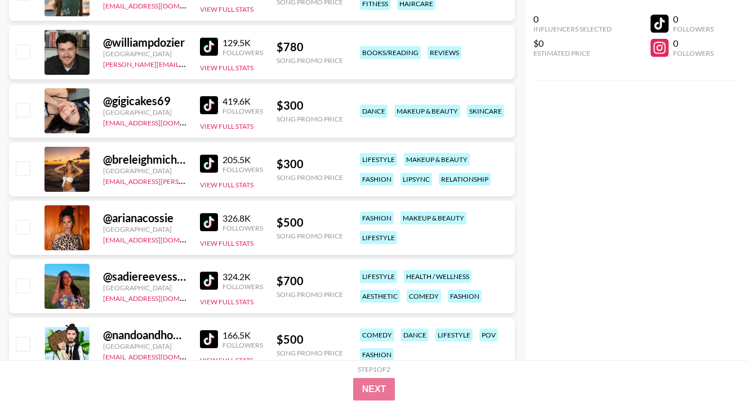
click at [207, 107] on img at bounding box center [209, 105] width 18 height 18
click at [208, 159] on img at bounding box center [209, 164] width 18 height 18
